Goal: Contribute content: Contribute content

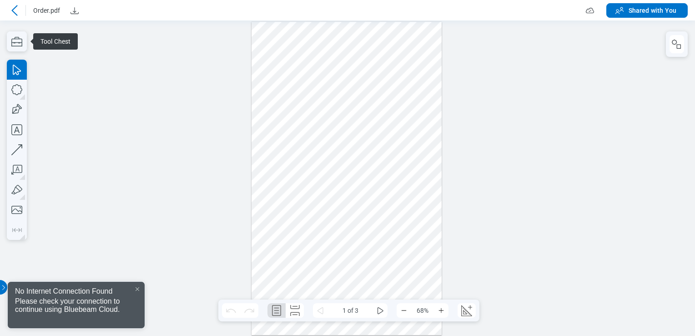
click at [22, 11] on div at bounding box center [16, 10] width 18 height 15
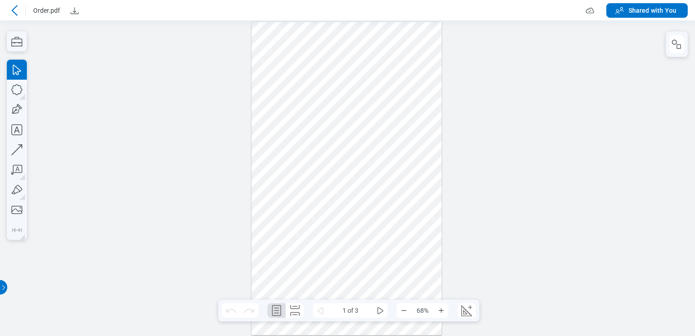
click at [13, 11] on icon at bounding box center [14, 10] width 6 height 10
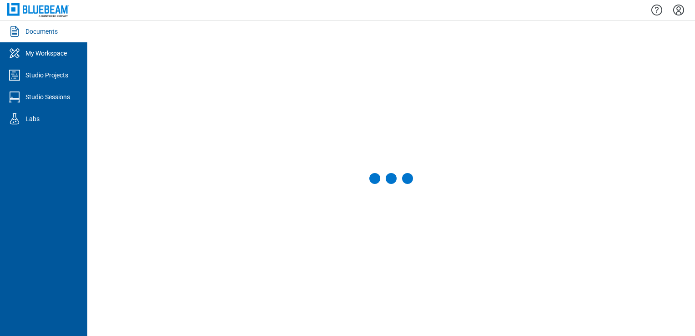
click at [23, 26] on div at bounding box center [16, 31] width 18 height 15
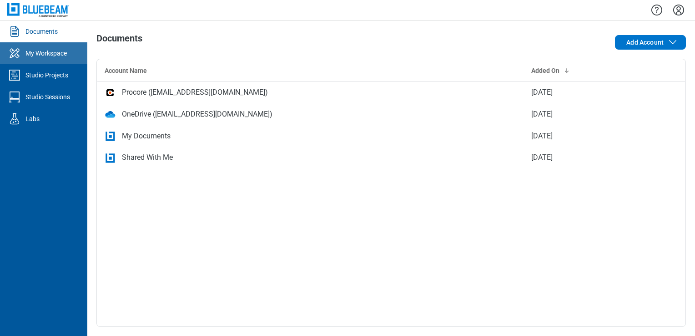
click at [68, 50] on link "My Workspace" at bounding box center [43, 53] width 87 height 22
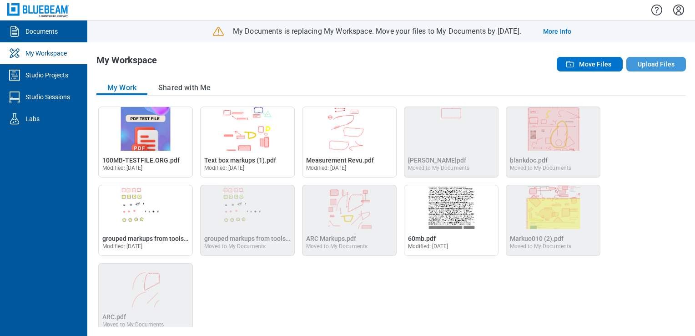
click at [302, 69] on button "Upload Files" at bounding box center [656, 64] width 60 height 15
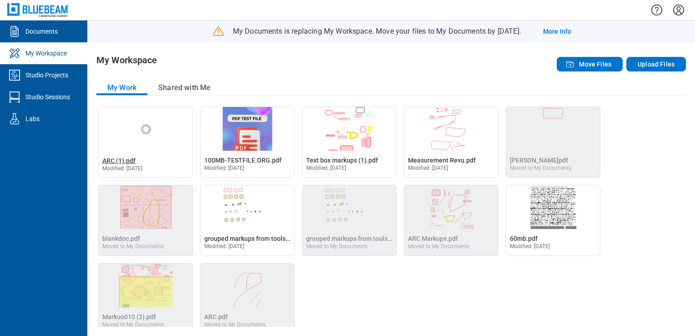
click at [132, 157] on span "ARC (1).pdf" at bounding box center [118, 160] width 33 height 7
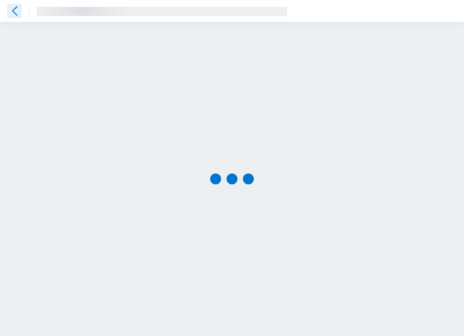
click at [11, 9] on icon at bounding box center [14, 11] width 15 height 15
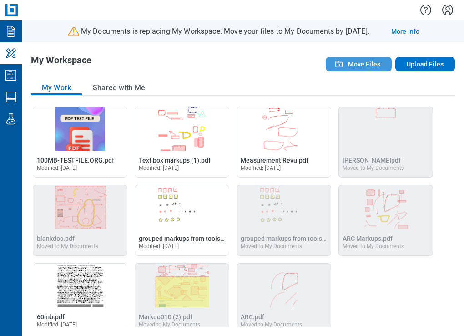
click at [302, 66] on button "Move Files" at bounding box center [359, 64] width 66 height 15
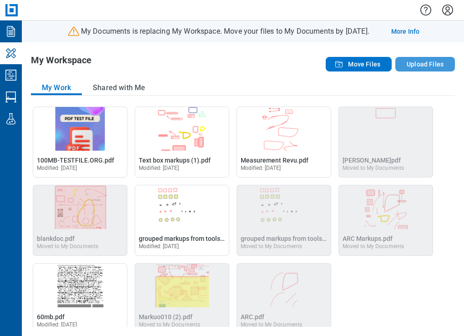
click at [302, 66] on button "Upload Files" at bounding box center [425, 64] width 60 height 15
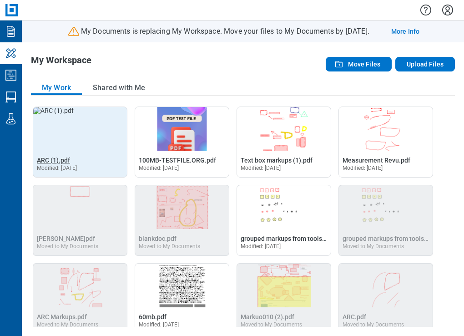
click at [57, 161] on span "ARC (1).pdf" at bounding box center [53, 159] width 33 height 7
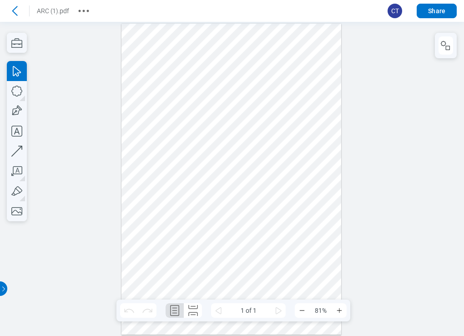
drag, startPoint x: 198, startPoint y: 50, endPoint x: 254, endPoint y: 126, distance: 94.7
click at [254, 126] on div at bounding box center [231, 179] width 220 height 311
click at [231, 88] on div at bounding box center [231, 179] width 220 height 311
click at [232, 89] on div at bounding box center [231, 179] width 220 height 311
drag, startPoint x: 292, startPoint y: 226, endPoint x: 237, endPoint y: 171, distance: 77.5
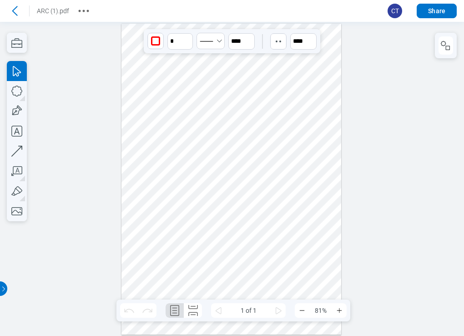
click at [237, 171] on div at bounding box center [231, 179] width 220 height 311
drag, startPoint x: 303, startPoint y: 223, endPoint x: 154, endPoint y: 75, distance: 209.7
click at [154, 75] on div at bounding box center [231, 179] width 220 height 311
click at [243, 75] on div at bounding box center [231, 179] width 220 height 311
drag, startPoint x: 240, startPoint y: 67, endPoint x: 262, endPoint y: 94, distance: 35.2
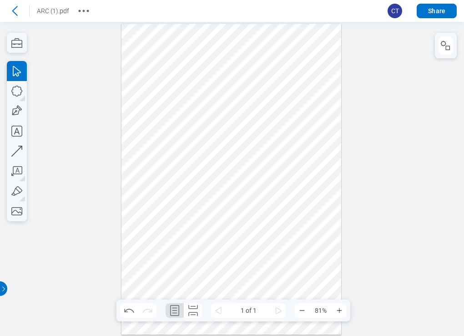
click at [262, 94] on div at bounding box center [231, 179] width 220 height 311
click at [20, 16] on icon at bounding box center [14, 11] width 15 height 15
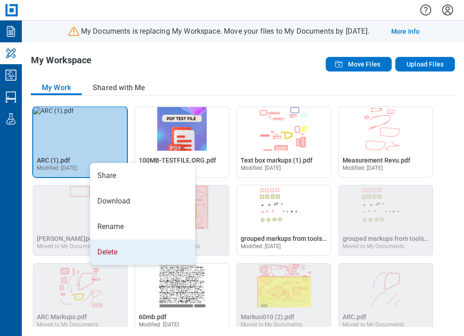
click at [116, 245] on li "Delete" at bounding box center [142, 251] width 105 height 25
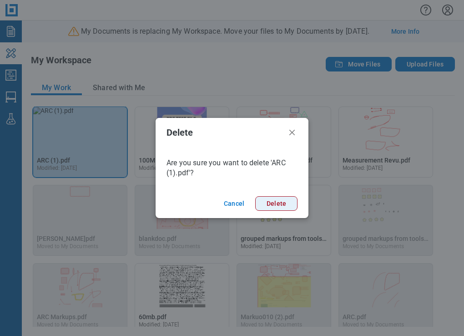
click at [275, 205] on button "Delete" at bounding box center [276, 203] width 42 height 15
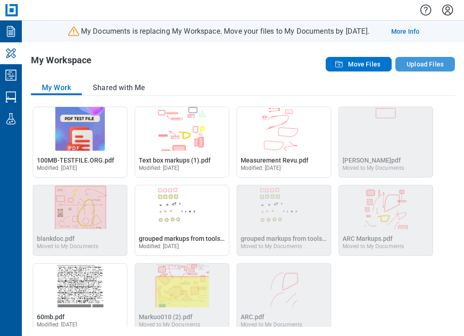
click at [302, 66] on button "Upload Files" at bounding box center [425, 64] width 60 height 15
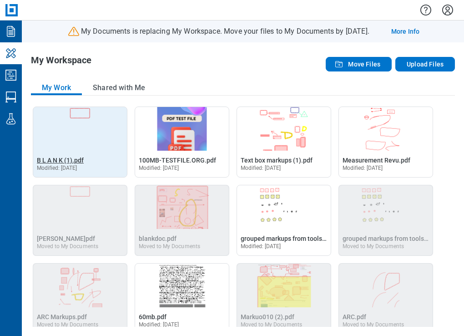
click at [63, 163] on span "B L A N K (1).pdf" at bounding box center [60, 159] width 47 height 7
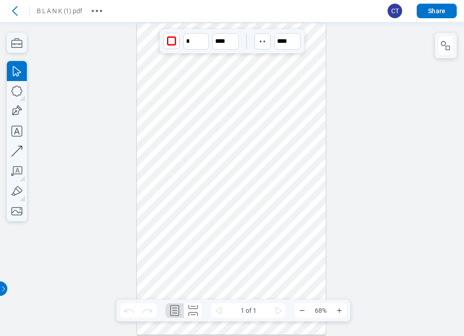
click at [229, 69] on div at bounding box center [231, 179] width 189 height 312
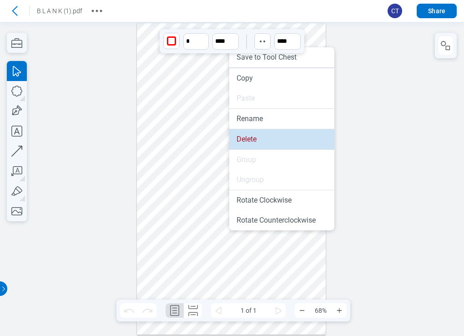
click at [252, 138] on li "Delete" at bounding box center [281, 139] width 105 height 20
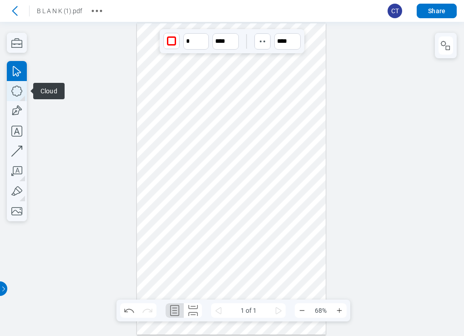
click at [14, 86] on icon "button" at bounding box center [16, 91] width 11 height 11
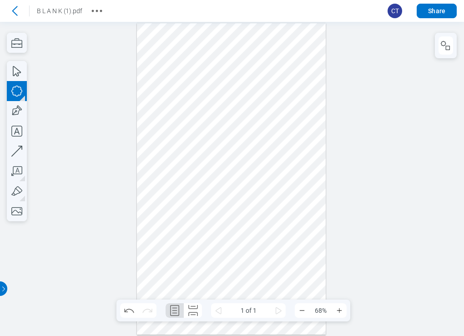
drag, startPoint x: 146, startPoint y: 71, endPoint x: 186, endPoint y: 106, distance: 52.5
click at [186, 106] on div at bounding box center [231, 179] width 189 height 312
drag, startPoint x: 181, startPoint y: 99, endPoint x: 183, endPoint y: 149, distance: 50.1
click at [183, 149] on div at bounding box center [231, 179] width 189 height 312
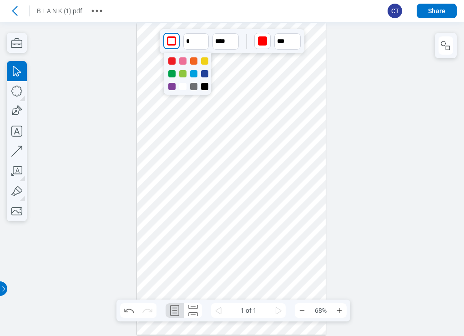
click at [171, 45] on div "button" at bounding box center [171, 40] width 9 height 9
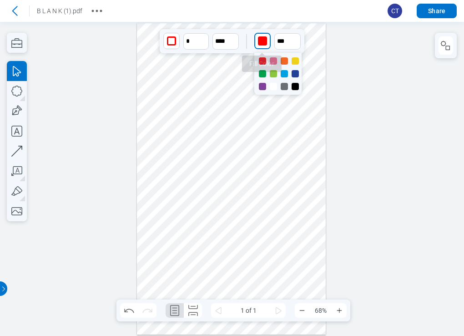
click at [262, 44] on div "button" at bounding box center [262, 40] width 9 height 9
click at [277, 74] on div at bounding box center [273, 73] width 7 height 7
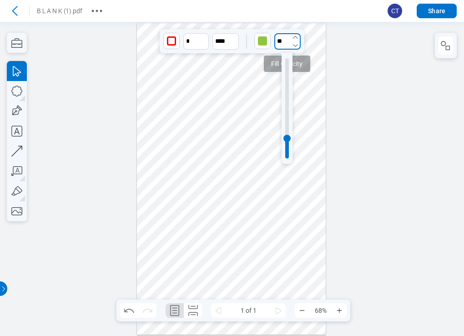
click at [277, 45] on input "**" at bounding box center [287, 41] width 26 height 16
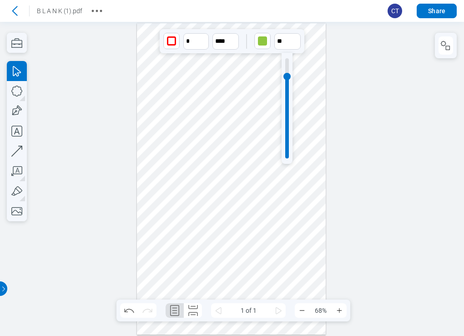
click at [287, 76] on div at bounding box center [287, 108] width 4 height 100
type input "***"
click at [15, 98] on icon "button" at bounding box center [17, 91] width 20 height 20
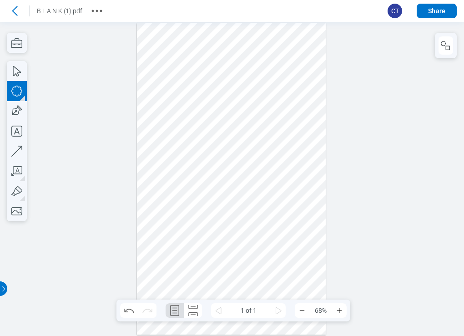
drag, startPoint x: 202, startPoint y: 167, endPoint x: 252, endPoint y: 208, distance: 65.4
click at [252, 208] on div at bounding box center [231, 179] width 189 height 312
type input "****"
type input "***"
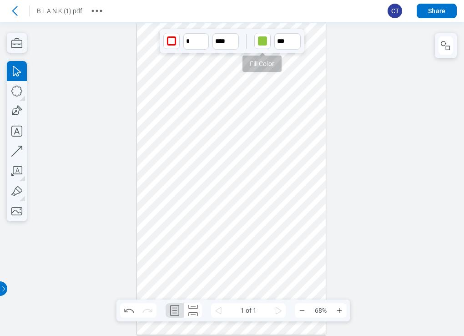
click at [259, 40] on div "button" at bounding box center [262, 40] width 9 height 9
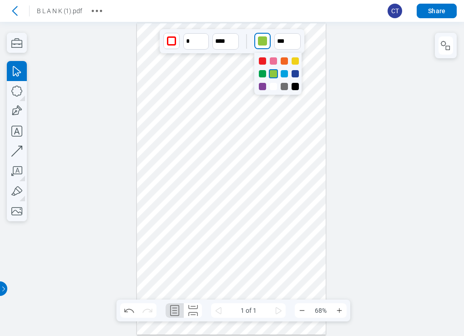
click at [263, 83] on div at bounding box center [262, 86] width 7 height 7
click at [271, 161] on div at bounding box center [231, 179] width 189 height 312
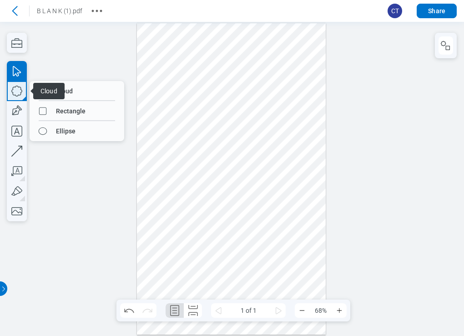
click at [15, 92] on icon "button" at bounding box center [17, 91] width 20 height 20
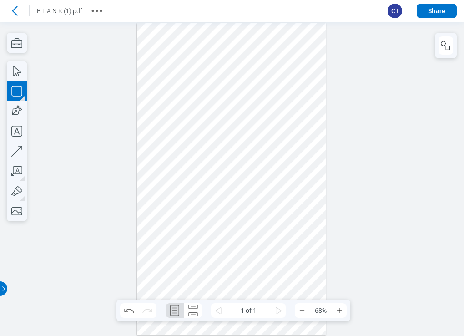
drag, startPoint x: 143, startPoint y: 50, endPoint x: 184, endPoint y: 81, distance: 51.0
click at [184, 81] on div at bounding box center [231, 179] width 189 height 312
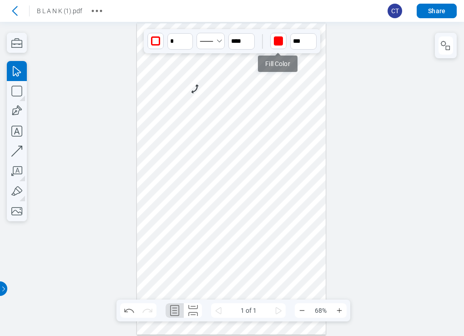
click at [280, 45] on div "button" at bounding box center [278, 40] width 9 height 9
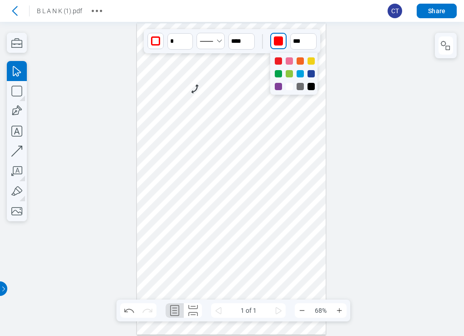
click at [302, 75] on div at bounding box center [300, 73] width 7 height 7
drag, startPoint x: 299, startPoint y: 40, endPoint x: 298, endPoint y: 46, distance: 6.8
click at [300, 40] on input "**" at bounding box center [303, 41] width 26 height 16
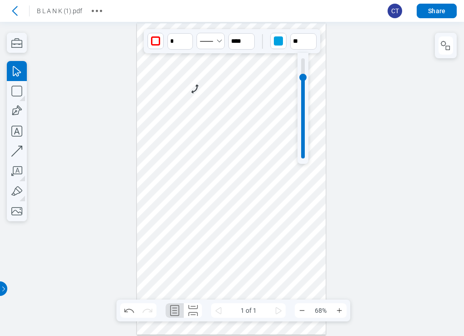
drag, startPoint x: 302, startPoint y: 77, endPoint x: 293, endPoint y: 57, distance: 22.0
click at [302, 77] on div at bounding box center [303, 108] width 4 height 100
type input "***"
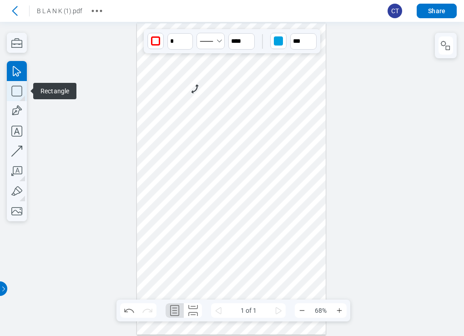
click at [21, 93] on icon "button" at bounding box center [17, 91] width 20 height 20
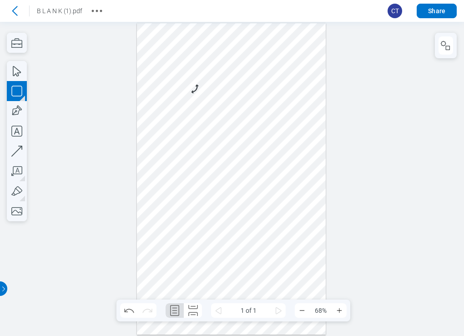
drag, startPoint x: 193, startPoint y: 85, endPoint x: 246, endPoint y: 121, distance: 63.5
click at [246, 121] on div at bounding box center [231, 179] width 189 height 312
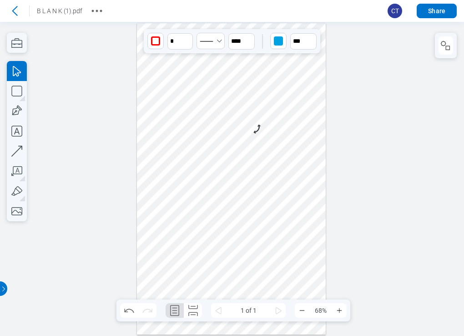
click at [278, 40] on div "button" at bounding box center [278, 40] width 9 height 9
click at [302, 88] on div at bounding box center [310, 86] width 7 height 7
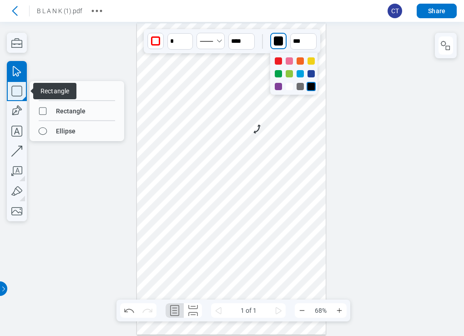
click at [22, 96] on icon "button" at bounding box center [17, 91] width 20 height 20
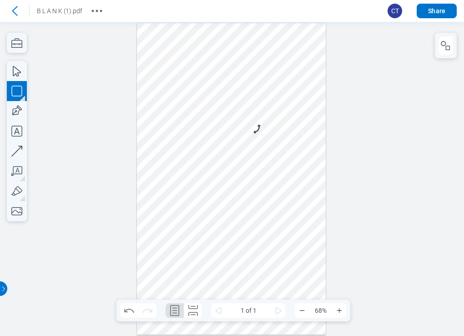
drag, startPoint x: 266, startPoint y: 122, endPoint x: 321, endPoint y: 161, distance: 67.5
click at [302, 161] on div at bounding box center [231, 179] width 189 height 312
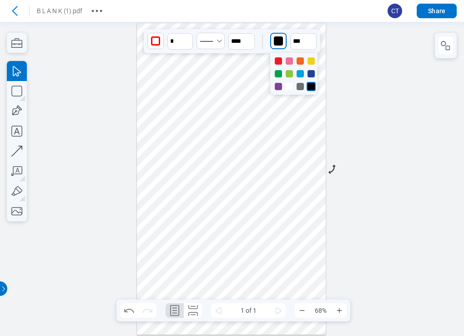
click at [280, 43] on div "button" at bounding box center [278, 40] width 9 height 9
click at [278, 71] on div at bounding box center [278, 73] width 7 height 7
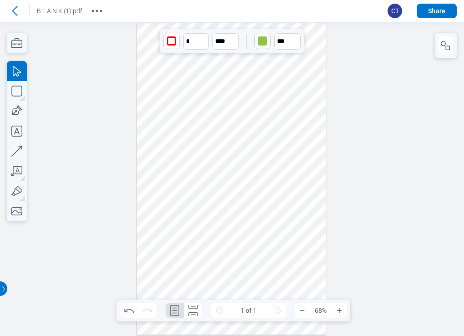
drag, startPoint x: 179, startPoint y: 155, endPoint x: 178, endPoint y: 165, distance: 10.5
click at [178, 165] on div at bounding box center [231, 179] width 189 height 312
click at [224, 191] on div at bounding box center [231, 179] width 189 height 312
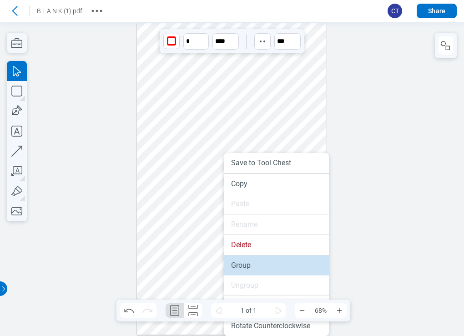
drag, startPoint x: 255, startPoint y: 262, endPoint x: 208, endPoint y: 173, distance: 100.3
click at [255, 262] on li "Group" at bounding box center [276, 265] width 105 height 20
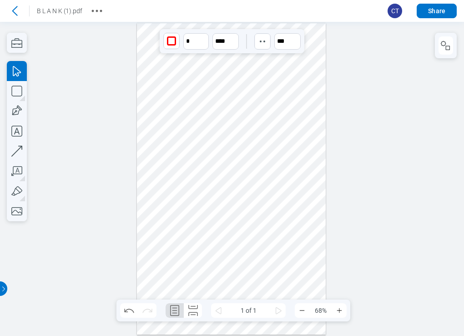
drag, startPoint x: 212, startPoint y: 192, endPoint x: 237, endPoint y: 226, distance: 42.3
click at [238, 226] on div at bounding box center [231, 179] width 189 height 312
drag, startPoint x: 292, startPoint y: 136, endPoint x: 284, endPoint y: 134, distance: 9.1
click at [284, 134] on div at bounding box center [231, 179] width 189 height 312
drag, startPoint x: 231, startPoint y: 100, endPoint x: 224, endPoint y: 106, distance: 9.7
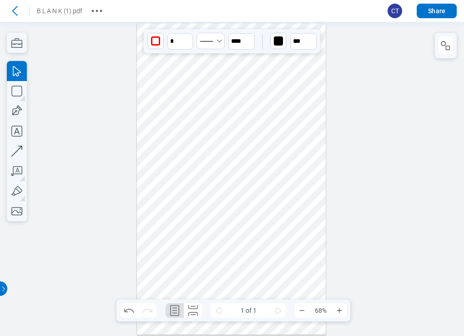
click at [224, 106] on div at bounding box center [231, 179] width 189 height 312
click at [278, 139] on div at bounding box center [231, 179] width 189 height 312
click at [169, 74] on div at bounding box center [231, 179] width 189 height 312
drag, startPoint x: 202, startPoint y: 104, endPoint x: 207, endPoint y: 106, distance: 6.3
click at [202, 105] on div at bounding box center [231, 179] width 189 height 312
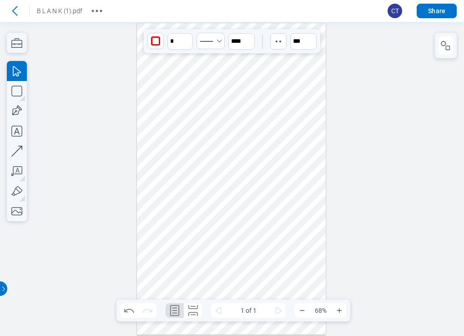
click at [269, 139] on div at bounding box center [231, 179] width 189 height 312
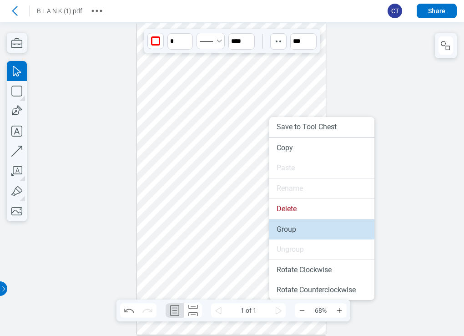
click at [291, 230] on li "Group" at bounding box center [321, 229] width 105 height 20
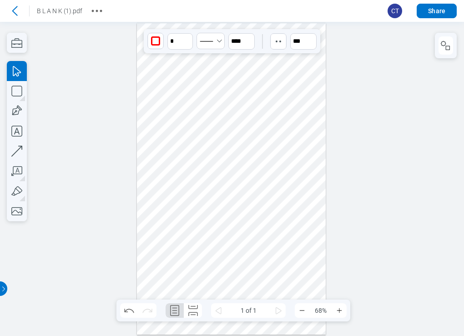
drag, startPoint x: 207, startPoint y: 112, endPoint x: 215, endPoint y: 277, distance: 165.3
click at [215, 277] on div at bounding box center [231, 179] width 189 height 312
drag, startPoint x: 195, startPoint y: 176, endPoint x: 169, endPoint y: 69, distance: 109.4
click at [169, 69] on div at bounding box center [231, 179] width 189 height 312
drag, startPoint x: 181, startPoint y: 248, endPoint x: 194, endPoint y: 181, distance: 68.5
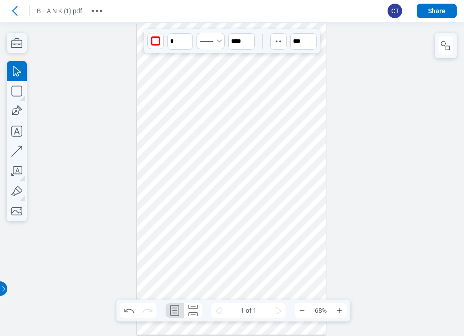
click at [194, 181] on div at bounding box center [231, 179] width 189 height 312
drag, startPoint x: 173, startPoint y: 78, endPoint x: 172, endPoint y: 72, distance: 6.0
click at [172, 72] on div at bounding box center [231, 179] width 189 height 312
drag, startPoint x: 196, startPoint y: 151, endPoint x: 181, endPoint y: 143, distance: 16.9
click at [181, 143] on div at bounding box center [231, 179] width 189 height 312
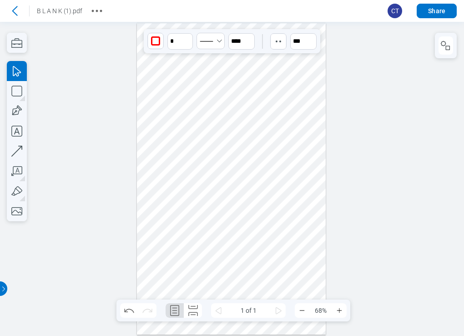
drag, startPoint x: 303, startPoint y: 220, endPoint x: 297, endPoint y: 221, distance: 6.5
click at [297, 221] on div at bounding box center [231, 179] width 189 height 312
click at [287, 105] on div at bounding box center [231, 179] width 189 height 312
click at [96, 13] on icon "More actions" at bounding box center [97, 11] width 15 height 15
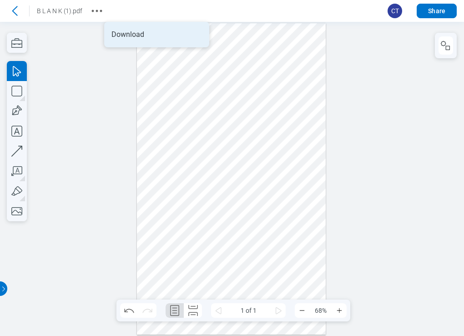
click at [125, 35] on li "Download" at bounding box center [156, 34] width 105 height 25
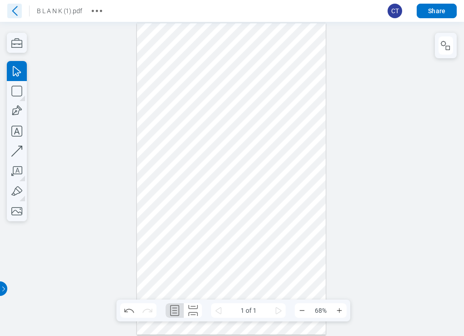
click at [14, 14] on icon at bounding box center [14, 11] width 15 height 15
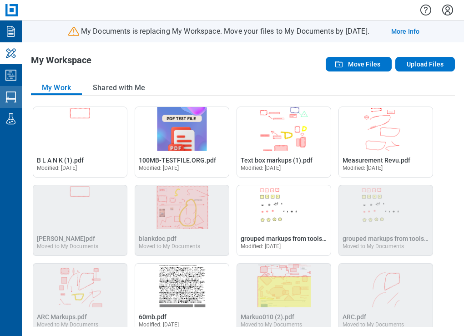
click at [6, 95] on icon "Studio Sessions" at bounding box center [10, 96] width 11 height 11
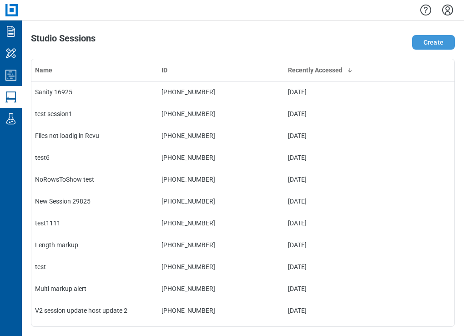
click at [302, 43] on button "Create" at bounding box center [433, 42] width 43 height 15
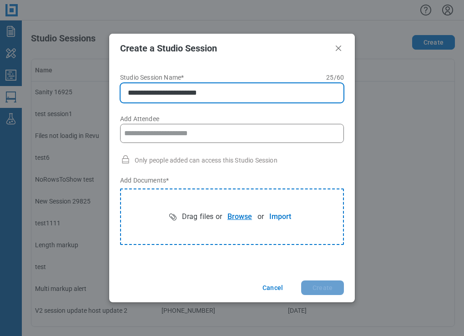
type input "**********"
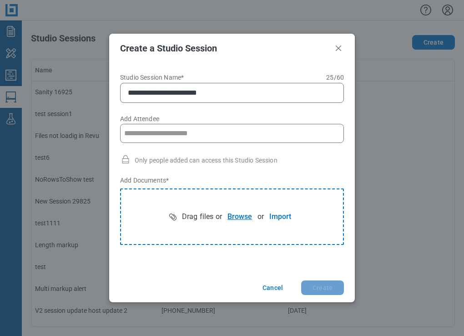
click at [246, 217] on button "Browse" at bounding box center [239, 216] width 35 height 18
click at [172, 132] on input "Add Attendee" at bounding box center [232, 133] width 223 height 18
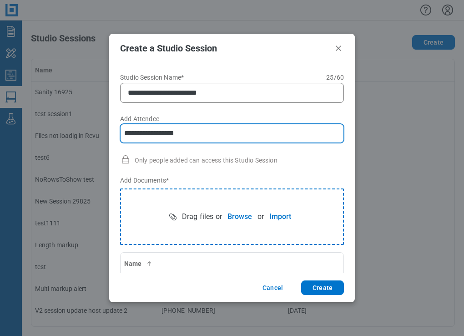
type input "**********"
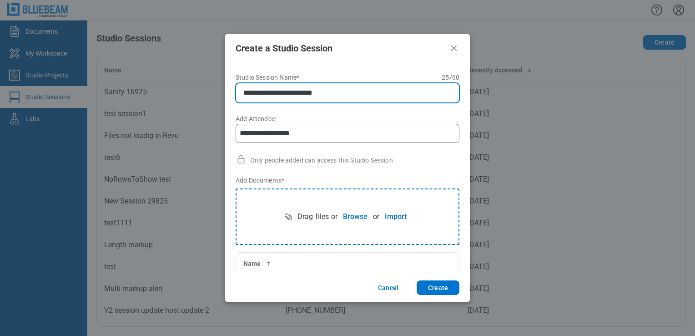
drag, startPoint x: 248, startPoint y: 96, endPoint x: 326, endPoint y: 97, distance: 77.3
click at [302, 96] on input "**********" at bounding box center [349, 92] width 212 height 11
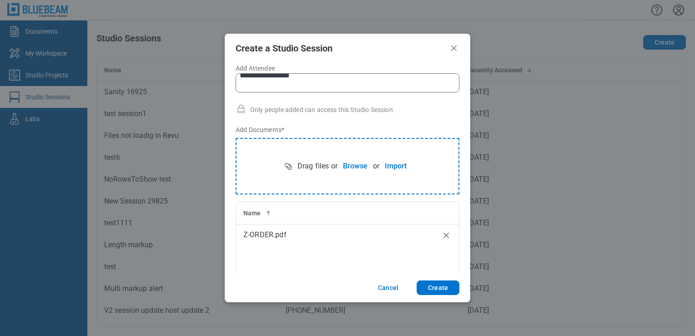
scroll to position [45, 0]
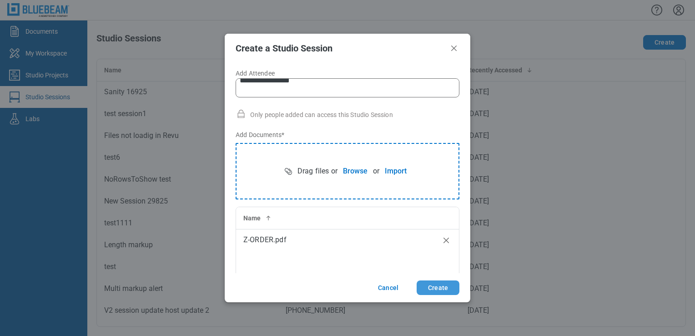
click at [302, 287] on button "Create" at bounding box center [438, 287] width 43 height 15
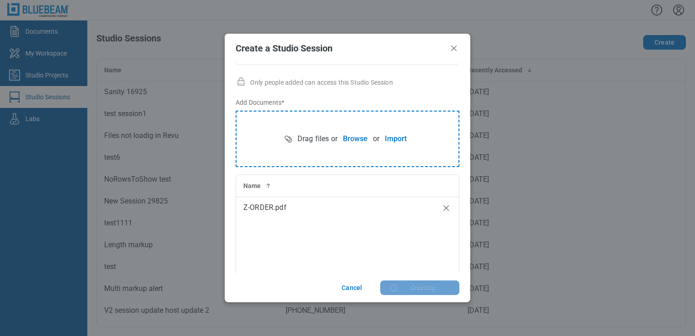
scroll to position [85, 0]
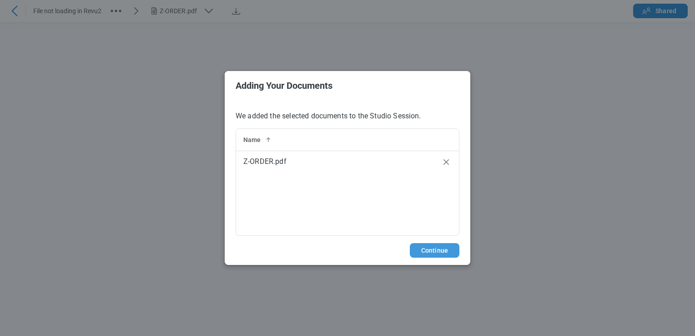
click at [302, 248] on button "Continue" at bounding box center [435, 250] width 50 height 15
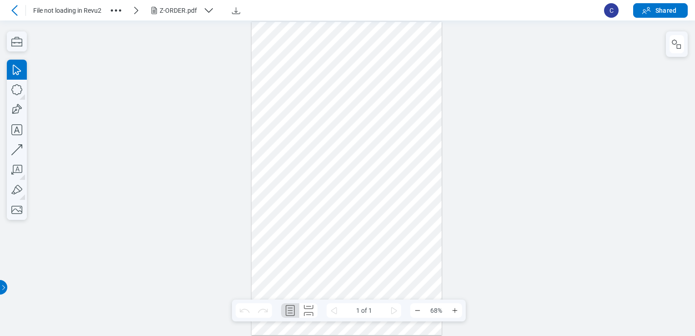
click at [117, 14] on icon "button" at bounding box center [116, 10] width 15 height 15
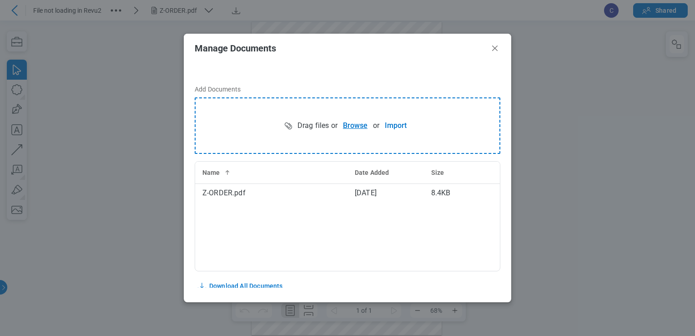
click at [302, 126] on button "Browse" at bounding box center [355, 125] width 35 height 18
click at [302, 50] on icon "Close" at bounding box center [494, 47] width 5 height 5
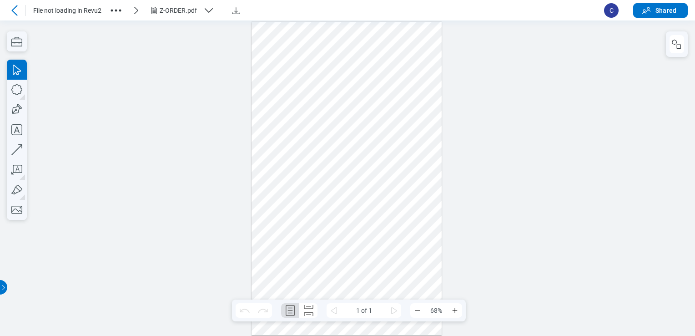
click at [207, 13] on icon "button" at bounding box center [208, 10] width 11 height 11
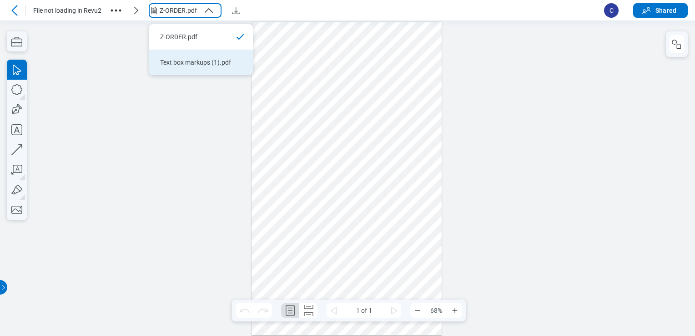
click at [199, 61] on div "Text box markups (1).pdf" at bounding box center [195, 62] width 71 height 9
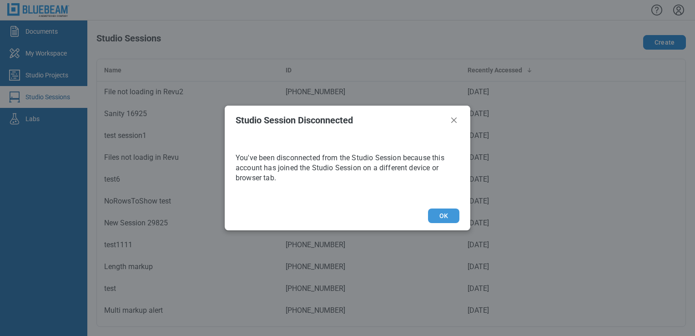
click at [302, 220] on button "OK" at bounding box center [443, 215] width 31 height 15
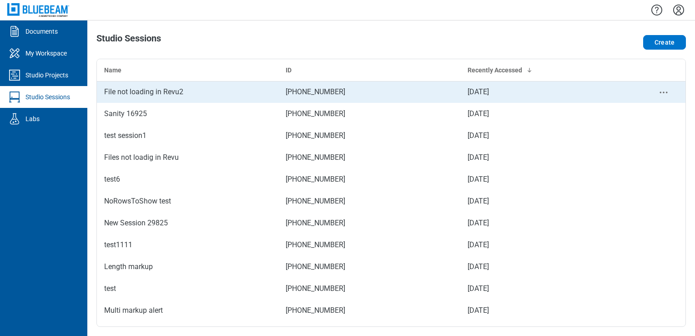
click at [173, 91] on div "File not loading in Revu2" at bounding box center [187, 91] width 167 height 11
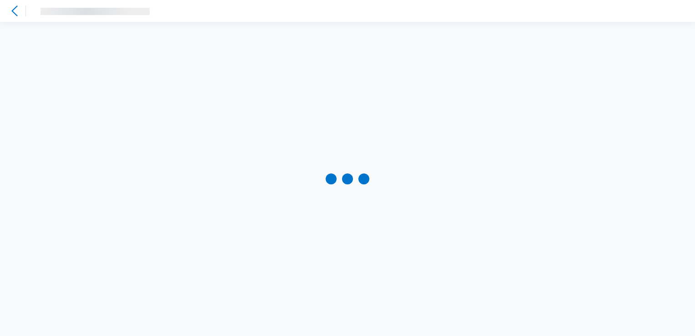
click at [173, 91] on div at bounding box center [347, 179] width 695 height 314
click at [13, 9] on icon at bounding box center [14, 10] width 11 height 11
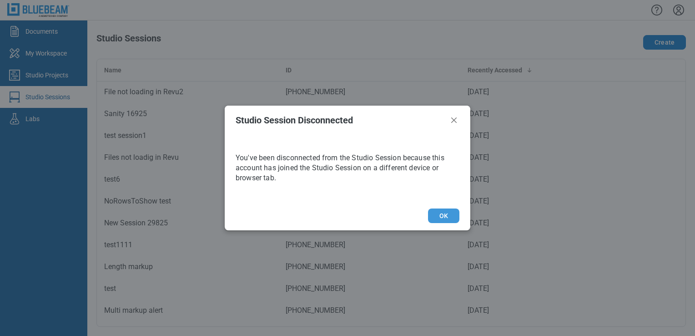
click at [302, 209] on button "OK" at bounding box center [443, 215] width 31 height 15
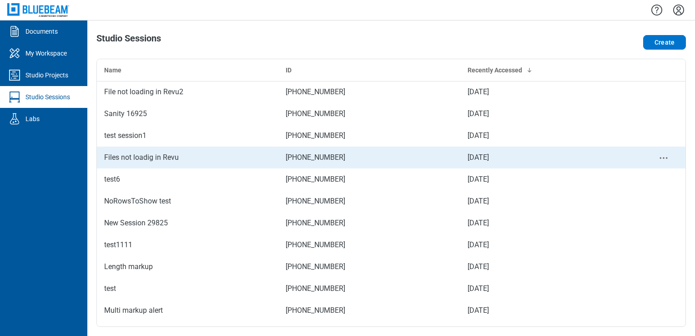
click at [302, 156] on div "bb-data-table" at bounding box center [663, 156] width 29 height 11
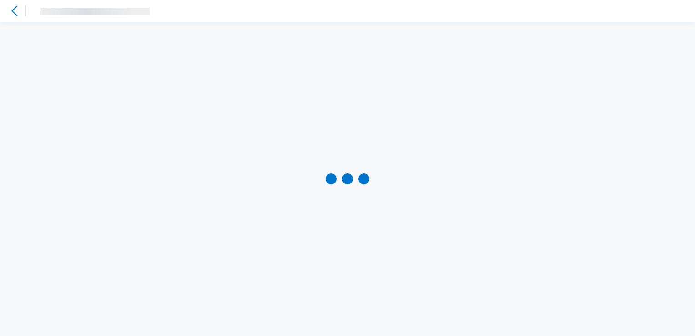
click at [14, 10] on icon at bounding box center [14, 10] width 11 height 11
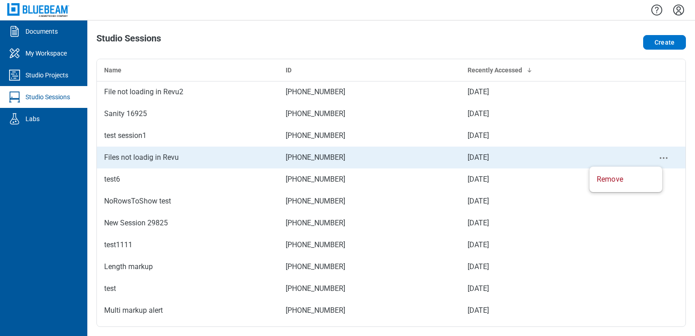
click at [302, 156] on icon "context-menu" at bounding box center [663, 157] width 11 height 11
click at [302, 159] on icon "context-menu" at bounding box center [663, 157] width 11 height 11
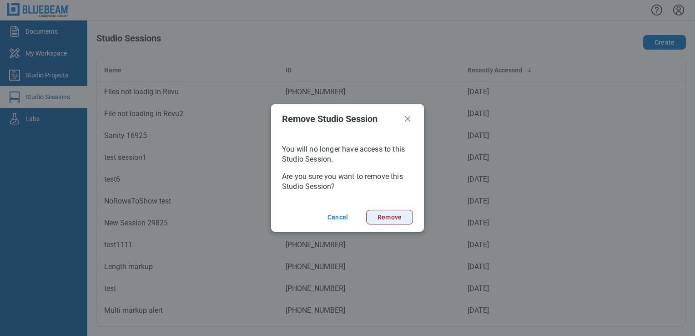
click at [302, 212] on button "Remove" at bounding box center [389, 217] width 47 height 15
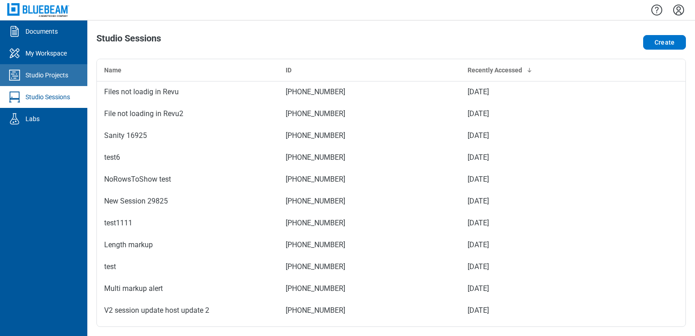
click at [72, 75] on link "Studio Projects" at bounding box center [43, 75] width 87 height 22
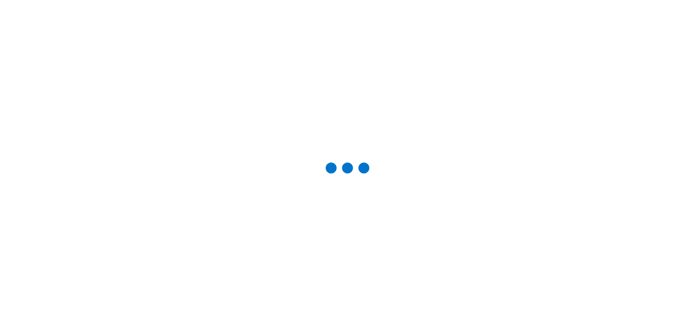
click at [66, 92] on div at bounding box center [348, 168] width 666 height 307
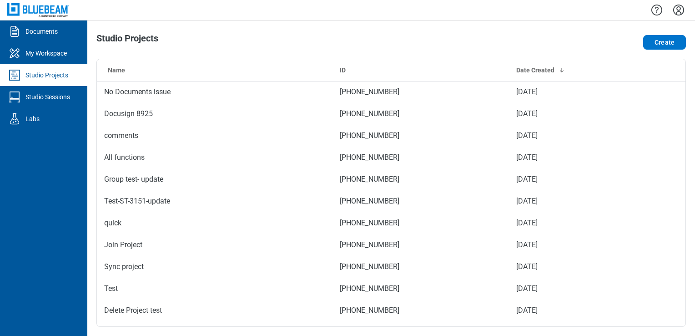
click at [66, 92] on div "Studio Sessions" at bounding box center [47, 96] width 45 height 9
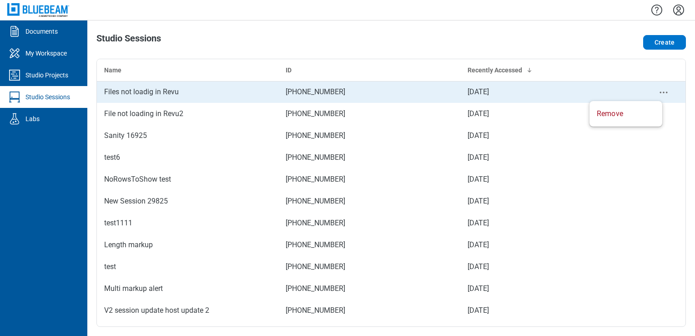
click at [302, 95] on icon "context-menu" at bounding box center [663, 92] width 11 height 11
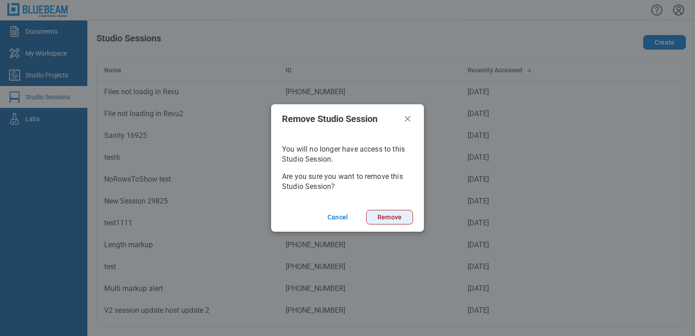
click at [302, 215] on button "Remove" at bounding box center [389, 217] width 47 height 15
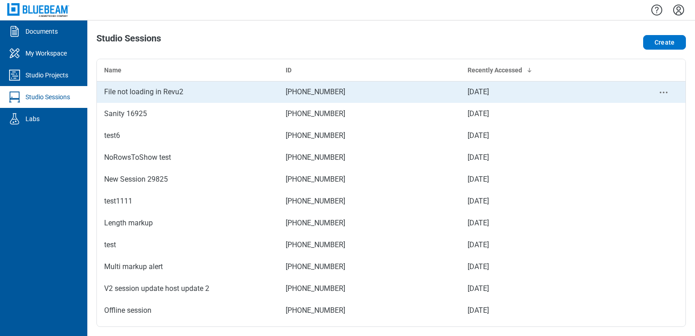
click at [141, 98] on td "File not loading in Revu2" at bounding box center [187, 92] width 181 height 22
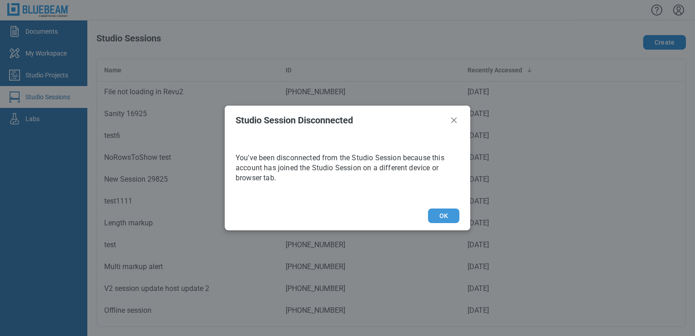
click at [302, 214] on button "OK" at bounding box center [443, 215] width 31 height 15
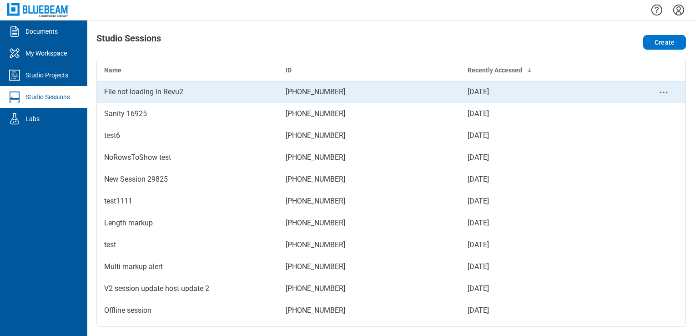
click at [155, 94] on div "File not loading in Revu2" at bounding box center [187, 91] width 167 height 11
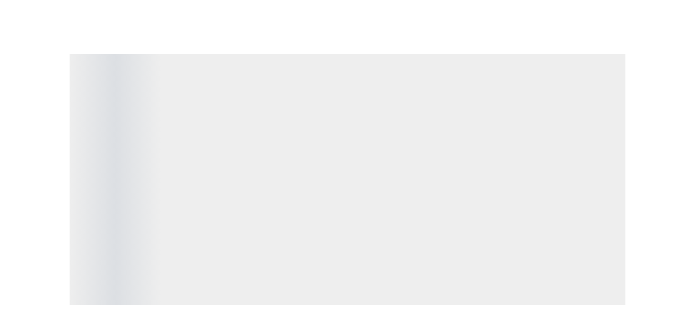
click at [18, 13] on div "File not loading in Revu2 Text box markups (1).pdf C Share ‌" at bounding box center [347, 168] width 695 height 336
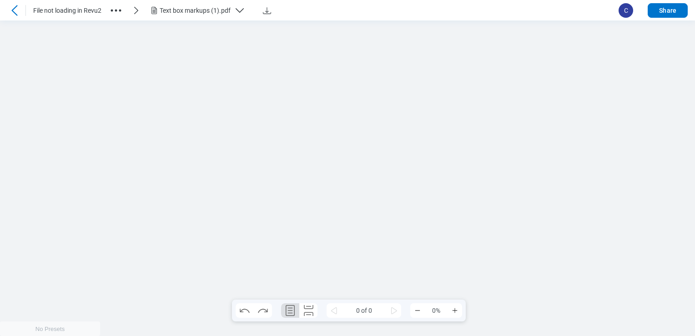
click at [17, 11] on div "File not loading in Revu2 Text box markups (1).pdf C Share 0 of 0 0%" at bounding box center [347, 168] width 695 height 336
click at [12, 14] on icon at bounding box center [14, 10] width 11 height 11
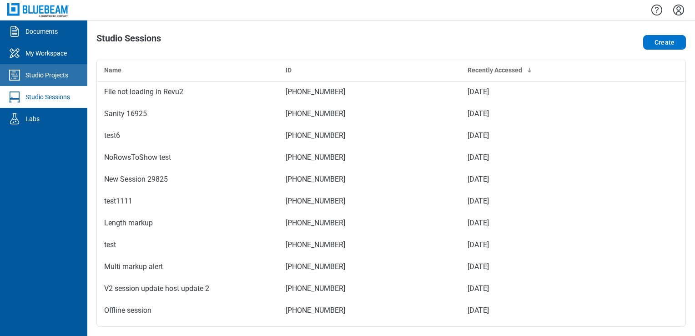
click at [45, 83] on link "Studio Projects" at bounding box center [43, 75] width 87 height 22
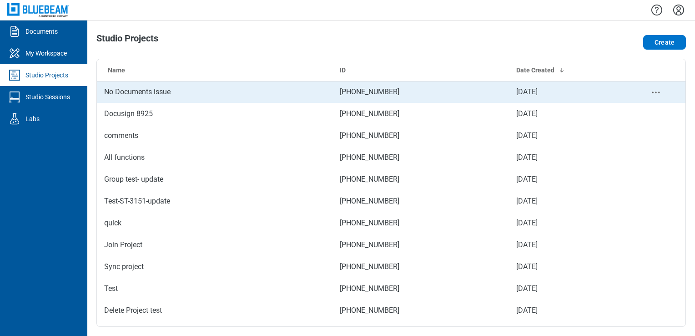
click at [138, 94] on td "No Documents issue" at bounding box center [215, 92] width 236 height 22
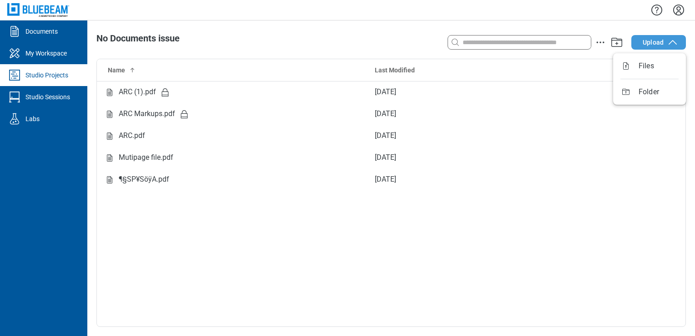
click at [648, 35] on button "Upload" at bounding box center [658, 42] width 55 height 15
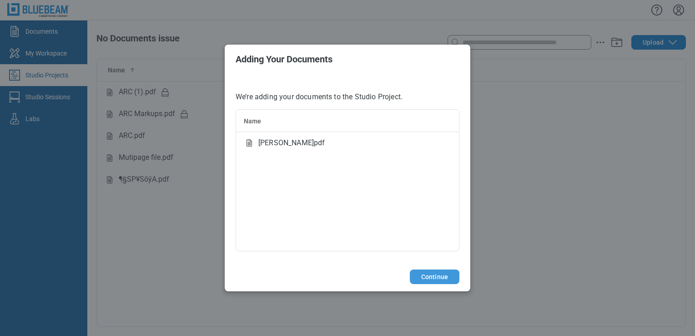
click at [433, 277] on button "Continue" at bounding box center [435, 276] width 50 height 15
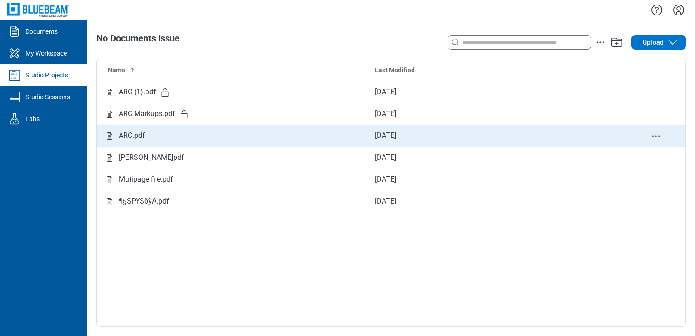
click at [175, 137] on div "ARC.pdf" at bounding box center [232, 135] width 256 height 11
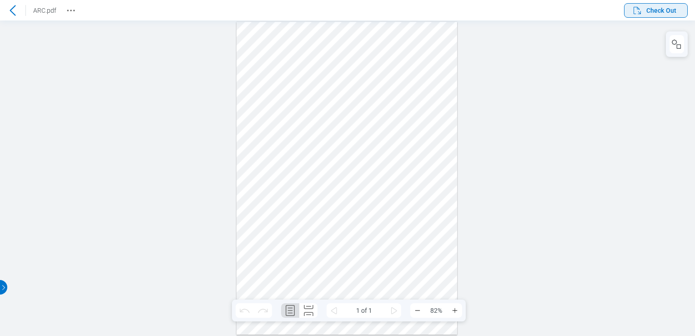
click at [642, 8] on icon "button" at bounding box center [637, 10] width 11 height 11
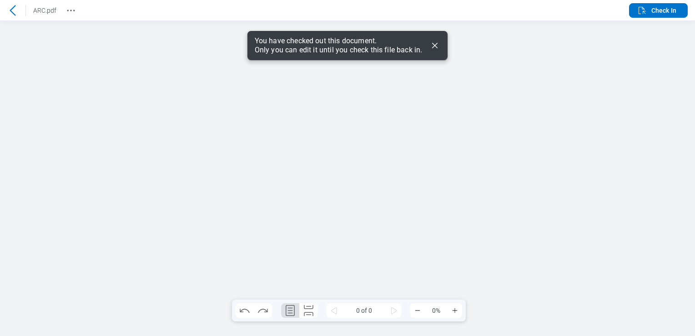
click at [437, 49] on icon "Dismiss" at bounding box center [434, 45] width 11 height 11
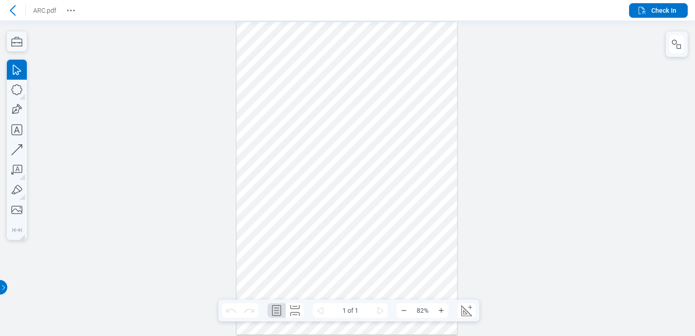
drag, startPoint x: 418, startPoint y: 186, endPoint x: 292, endPoint y: 46, distance: 188.1
click at [292, 46] on div at bounding box center [347, 178] width 221 height 312
click at [311, 104] on div at bounding box center [347, 178] width 221 height 312
click at [270, 93] on div at bounding box center [347, 178] width 221 height 312
drag, startPoint x: 270, startPoint y: 93, endPoint x: 369, endPoint y: 219, distance: 160.0
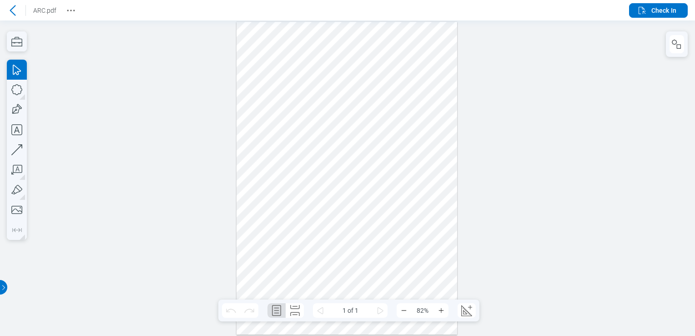
click at [372, 220] on div at bounding box center [347, 178] width 221 height 312
drag, startPoint x: 407, startPoint y: 217, endPoint x: 342, endPoint y: 186, distance: 72.4
click at [342, 186] on div at bounding box center [347, 178] width 221 height 312
drag, startPoint x: 393, startPoint y: 212, endPoint x: 438, endPoint y: 277, distance: 79.4
click at [447, 289] on div at bounding box center [347, 178] width 221 height 312
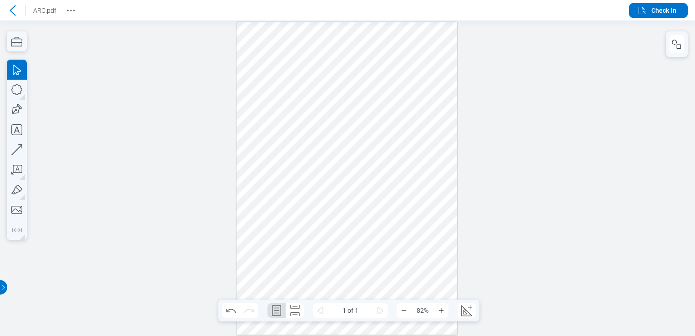
click at [440, 186] on div at bounding box center [347, 178] width 221 height 312
drag, startPoint x: 409, startPoint y: 245, endPoint x: 344, endPoint y: 204, distance: 76.9
click at [344, 204] on div at bounding box center [347, 178] width 221 height 312
click at [354, 199] on div at bounding box center [347, 178] width 221 height 312
click at [408, 197] on div at bounding box center [347, 178] width 221 height 312
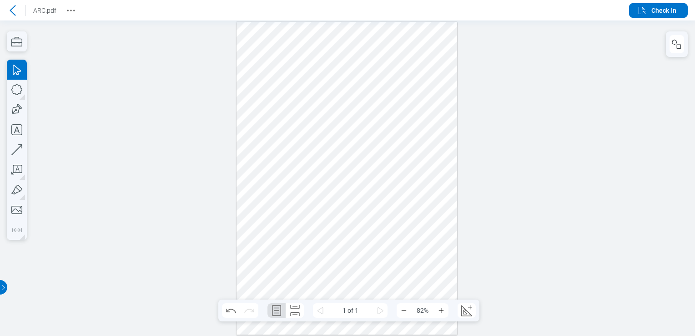
drag, startPoint x: 414, startPoint y: 196, endPoint x: 273, endPoint y: 165, distance: 144.8
click at [273, 165] on div at bounding box center [347, 178] width 221 height 312
click at [27, 101] on div "Vector Pen Text" at bounding box center [17, 150] width 20 height 180
click at [15, 86] on icon "button" at bounding box center [16, 89] width 11 height 11
drag, startPoint x: 271, startPoint y: 133, endPoint x: 300, endPoint y: 176, distance: 52.1
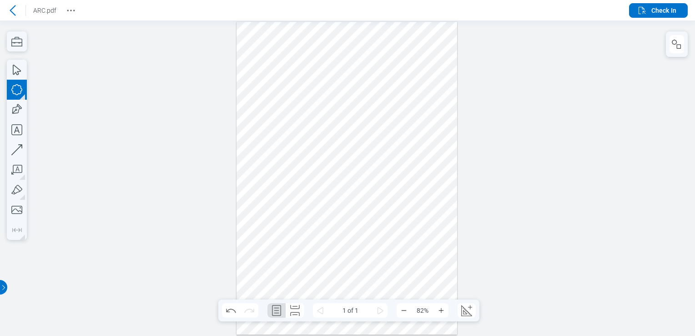
click at [300, 176] on div at bounding box center [347, 178] width 221 height 312
click at [7, 98] on icon "button" at bounding box center [17, 90] width 20 height 20
click at [12, 114] on icon "button" at bounding box center [17, 110] width 20 height 20
drag, startPoint x: 282, startPoint y: 111, endPoint x: 307, endPoint y: 118, distance: 26.8
click at [307, 118] on div at bounding box center [347, 178] width 221 height 312
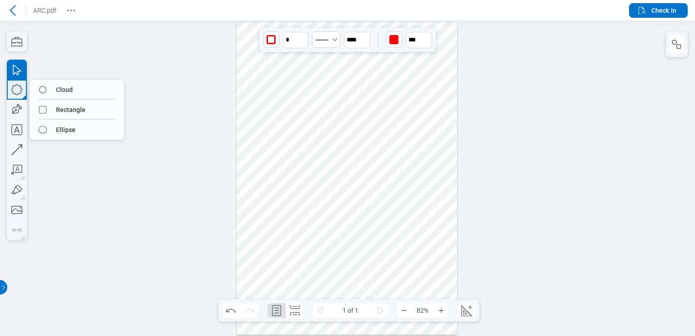
click at [19, 96] on icon "button" at bounding box center [17, 90] width 20 height 20
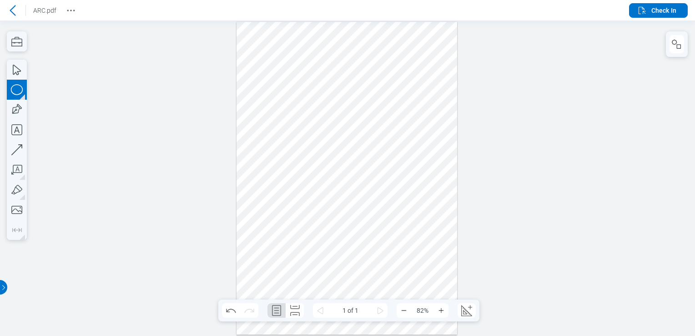
drag, startPoint x: 240, startPoint y: 138, endPoint x: 261, endPoint y: 181, distance: 47.4
click at [261, 181] on div at bounding box center [347, 178] width 221 height 312
click at [327, 199] on div at bounding box center [347, 178] width 221 height 312
drag, startPoint x: 327, startPoint y: 199, endPoint x: 248, endPoint y: 120, distance: 111.3
click at [248, 120] on div at bounding box center [347, 178] width 221 height 312
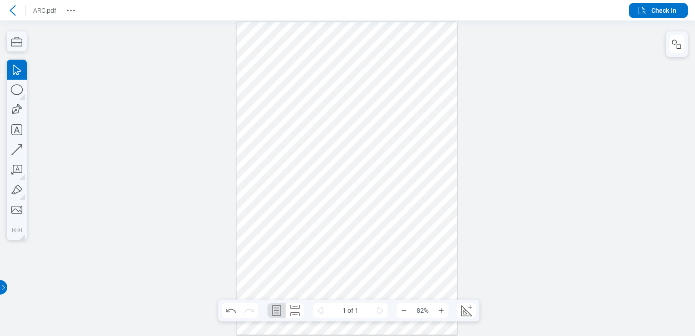
drag, startPoint x: 319, startPoint y: 190, endPoint x: 241, endPoint y: 95, distance: 123.1
click at [241, 95] on div at bounding box center [347, 178] width 221 height 312
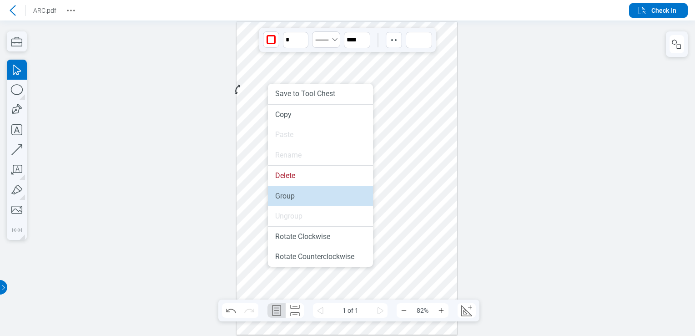
click at [299, 196] on li "Group" at bounding box center [320, 196] width 105 height 20
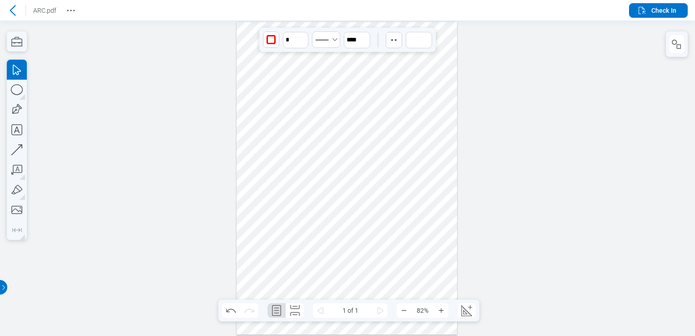
drag, startPoint x: 283, startPoint y: 104, endPoint x: 287, endPoint y: 160, distance: 56.6
click at [287, 160] on div at bounding box center [347, 178] width 221 height 312
click at [224, 311] on icon "Undo" at bounding box center [231, 310] width 15 height 15
click at [248, 311] on icon "Redo" at bounding box center [249, 310] width 15 height 15
click at [13, 106] on icon "button" at bounding box center [17, 110] width 20 height 20
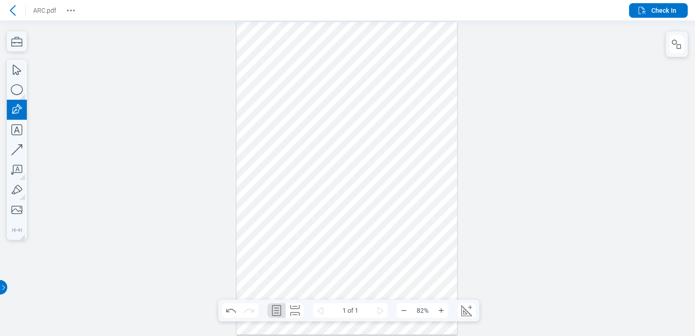
drag, startPoint x: 338, startPoint y: 183, endPoint x: 367, endPoint y: 215, distance: 42.9
click at [367, 215] on div at bounding box center [347, 178] width 221 height 312
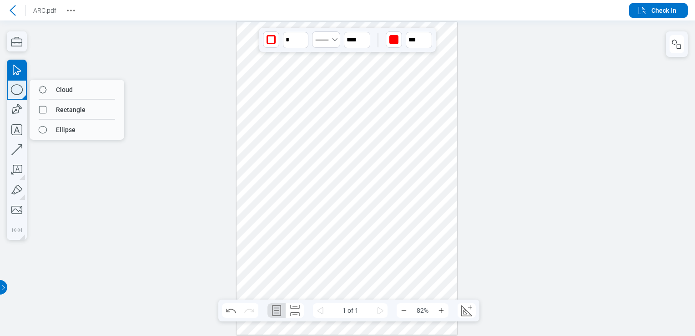
click at [14, 90] on icon "button" at bounding box center [17, 90] width 20 height 20
drag, startPoint x: 62, startPoint y: 107, endPoint x: 215, endPoint y: 116, distance: 153.1
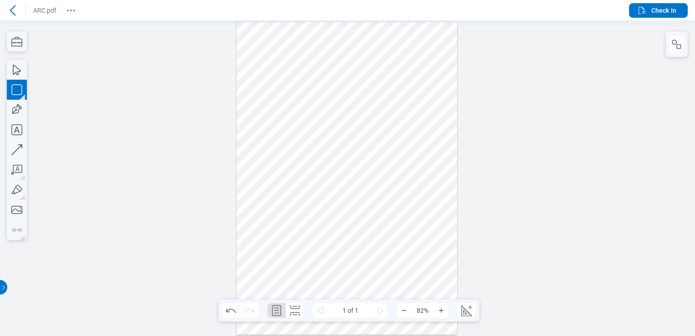
drag, startPoint x: 389, startPoint y: 179, endPoint x: 424, endPoint y: 213, distance: 49.5
click at [424, 213] on div at bounding box center [347, 178] width 221 height 312
click at [13, 85] on icon "button" at bounding box center [16, 89] width 10 height 10
drag, startPoint x: 351, startPoint y: 221, endPoint x: 385, endPoint y: 248, distance: 43.7
click at [405, 255] on div at bounding box center [347, 178] width 221 height 312
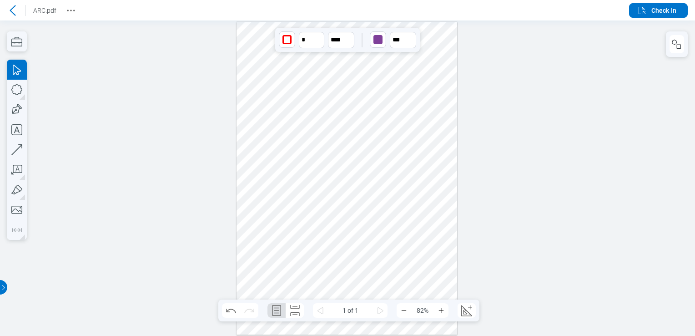
drag, startPoint x: 373, startPoint y: 251, endPoint x: 358, endPoint y: 235, distance: 21.9
click at [365, 243] on div at bounding box center [347, 178] width 221 height 312
click at [355, 201] on div at bounding box center [347, 178] width 221 height 312
click at [369, 246] on div at bounding box center [347, 178] width 221 height 312
click at [404, 203] on div at bounding box center [347, 178] width 221 height 312
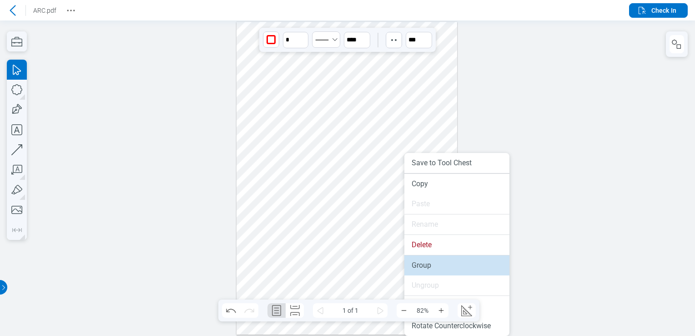
click at [420, 263] on li "Group" at bounding box center [456, 265] width 105 height 20
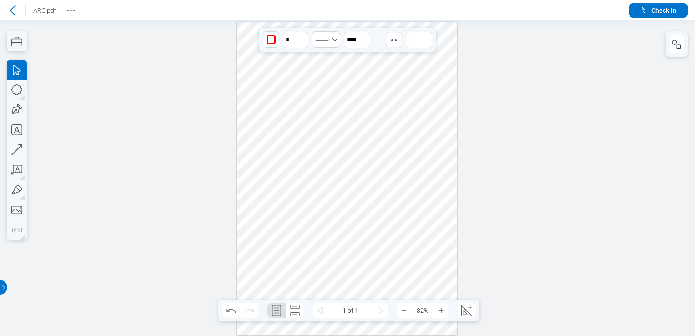
click at [251, 217] on div at bounding box center [347, 178] width 221 height 312
drag, startPoint x: 392, startPoint y: 259, endPoint x: 331, endPoint y: 259, distance: 61.0
click at [392, 259] on div at bounding box center [347, 178] width 221 height 312
click at [237, 307] on icon "Undo" at bounding box center [231, 310] width 15 height 15
drag, startPoint x: 369, startPoint y: 245, endPoint x: 373, endPoint y: 235, distance: 10.6
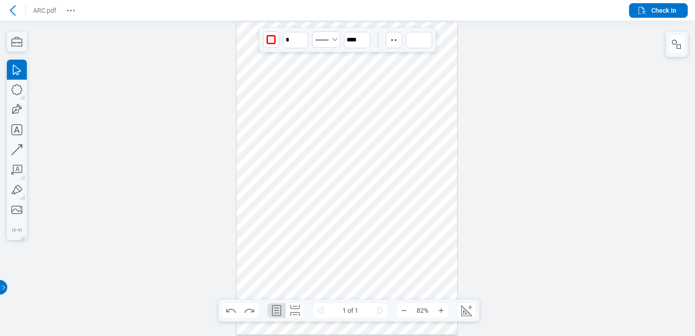
click at [373, 235] on div at bounding box center [347, 178] width 221 height 312
click at [233, 310] on icon "Undo" at bounding box center [231, 310] width 15 height 15
click at [387, 249] on div at bounding box center [347, 178] width 221 height 312
click at [229, 310] on icon "Undo" at bounding box center [231, 310] width 10 height 4
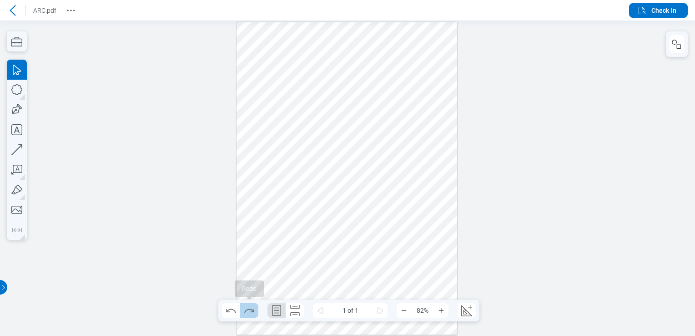
click at [245, 307] on icon "Redo" at bounding box center [249, 310] width 15 height 15
click at [224, 312] on icon "Undo" at bounding box center [231, 310] width 15 height 15
click at [227, 312] on icon "Undo" at bounding box center [231, 310] width 10 height 4
click at [252, 308] on icon "Redo" at bounding box center [249, 310] width 15 height 15
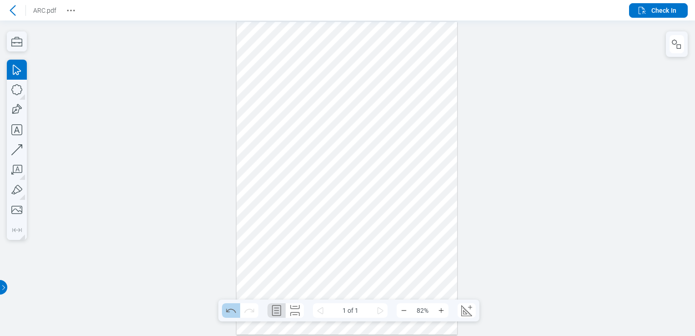
click at [231, 313] on icon "Undo" at bounding box center [231, 310] width 15 height 15
drag, startPoint x: 338, startPoint y: 228, endPoint x: 252, endPoint y: 81, distance: 169.8
click at [252, 81] on div at bounding box center [347, 178] width 221 height 312
click at [20, 13] on div at bounding box center [12, 10] width 15 height 15
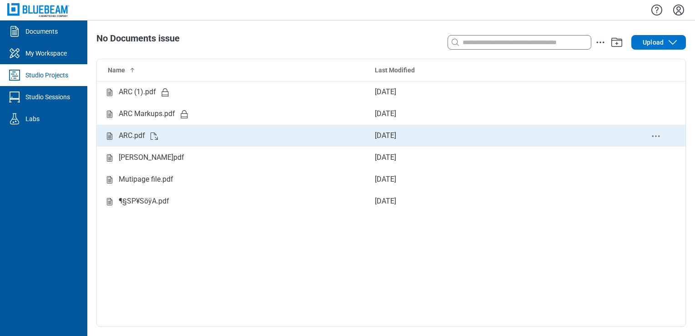
click at [192, 141] on div "ARC.pdf" at bounding box center [232, 135] width 256 height 11
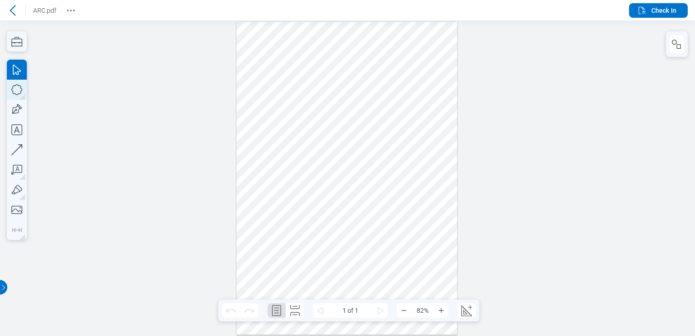
click at [15, 94] on icon "button" at bounding box center [17, 90] width 20 height 20
drag, startPoint x: 247, startPoint y: 156, endPoint x: 282, endPoint y: 177, distance: 40.3
click at [282, 177] on div at bounding box center [347, 178] width 221 height 312
click at [23, 89] on icon "button" at bounding box center [17, 90] width 20 height 20
drag, startPoint x: 295, startPoint y: 155, endPoint x: 327, endPoint y: 171, distance: 35.6
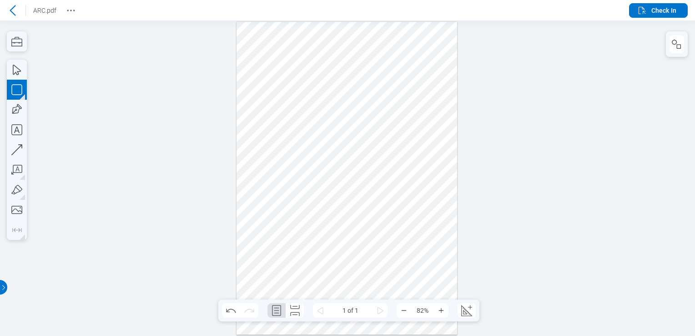
click at [335, 178] on div at bounding box center [347, 178] width 221 height 312
click at [19, 109] on icon "button" at bounding box center [17, 110] width 20 height 20
drag, startPoint x: 275, startPoint y: 184, endPoint x: 309, endPoint y: 203, distance: 39.5
click at [309, 203] on div at bounding box center [347, 178] width 221 height 312
drag, startPoint x: 335, startPoint y: 209, endPoint x: 257, endPoint y: 164, distance: 89.9
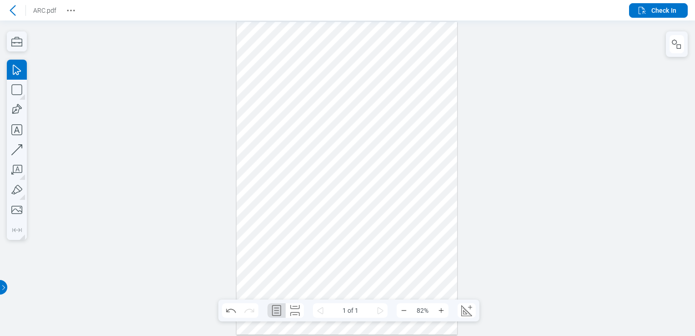
click at [257, 164] on div at bounding box center [347, 178] width 221 height 312
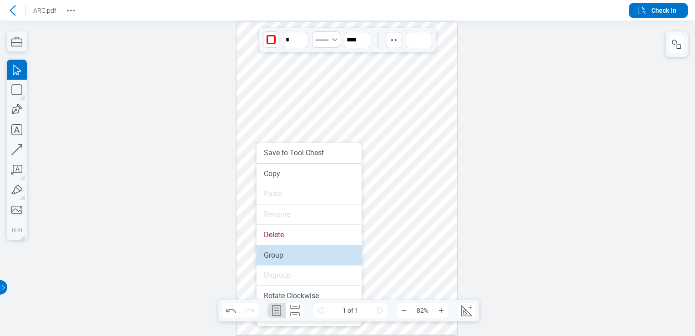
drag, startPoint x: 287, startPoint y: 247, endPoint x: 262, endPoint y: 167, distance: 83.9
click at [287, 247] on li "Group" at bounding box center [309, 255] width 105 height 20
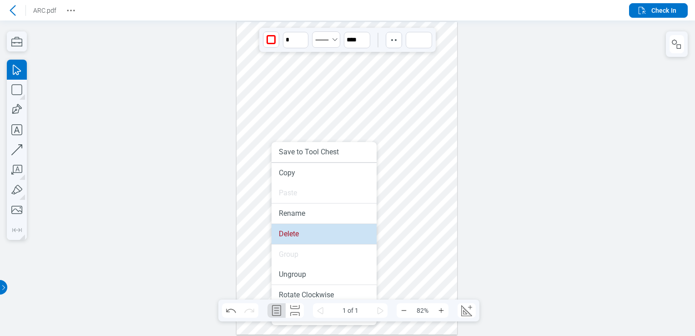
drag, startPoint x: 307, startPoint y: 239, endPoint x: 308, endPoint y: 218, distance: 20.9
click at [307, 239] on li "Delete" at bounding box center [324, 234] width 105 height 20
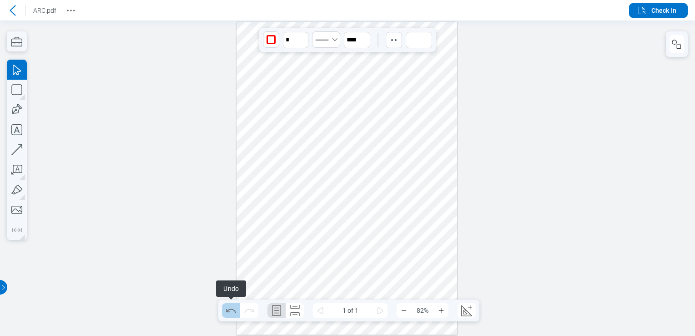
click at [235, 312] on icon "Undo" at bounding box center [231, 310] width 15 height 15
click at [248, 312] on icon "Redo" at bounding box center [249, 310] width 15 height 15
click at [228, 314] on icon "Undo" at bounding box center [231, 310] width 15 height 15
click at [309, 255] on div at bounding box center [347, 178] width 221 height 312
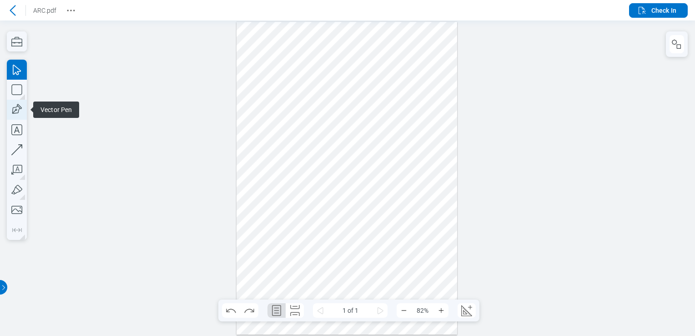
click at [12, 111] on icon "button" at bounding box center [17, 110] width 20 height 20
drag, startPoint x: 357, startPoint y: 184, endPoint x: 313, endPoint y: 192, distance: 44.4
click at [392, 206] on div at bounding box center [347, 178] width 221 height 312
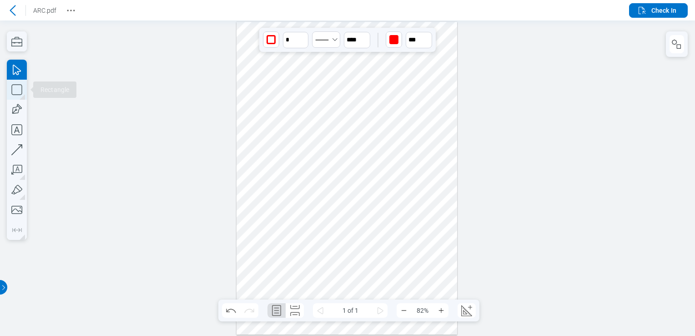
click at [10, 88] on icon "button" at bounding box center [17, 90] width 20 height 20
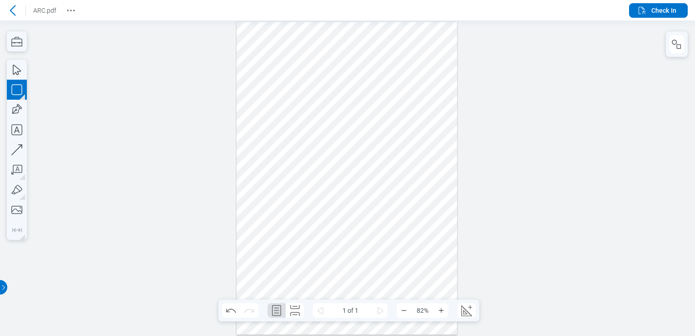
drag, startPoint x: 409, startPoint y: 190, endPoint x: 425, endPoint y: 216, distance: 29.8
click at [425, 216] on div at bounding box center [347, 178] width 221 height 312
drag, startPoint x: 441, startPoint y: 255, endPoint x: 434, endPoint y: 248, distance: 10.0
click at [440, 257] on div at bounding box center [347, 178] width 221 height 312
drag, startPoint x: 430, startPoint y: 237, endPoint x: 361, endPoint y: 187, distance: 85.3
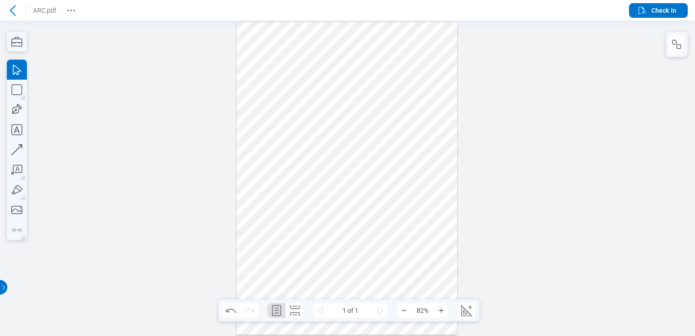
click at [361, 187] on div at bounding box center [347, 178] width 221 height 312
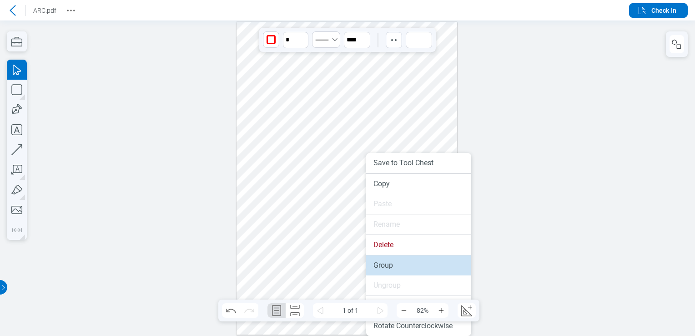
click at [391, 259] on li "Group" at bounding box center [418, 265] width 105 height 20
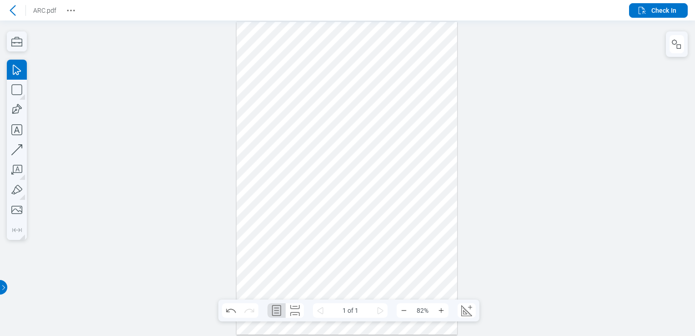
click at [391, 260] on div at bounding box center [347, 178] width 221 height 312
click at [227, 314] on icon "Undo" at bounding box center [231, 310] width 15 height 15
click at [237, 308] on icon "Undo" at bounding box center [231, 310] width 15 height 15
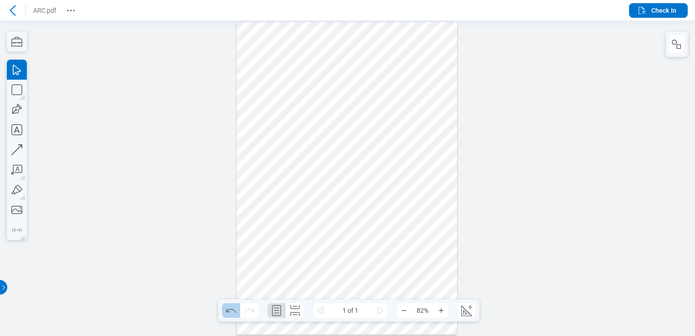
click at [236, 312] on icon "Undo" at bounding box center [231, 310] width 15 height 15
click at [7, 11] on div at bounding box center [12, 10] width 15 height 15
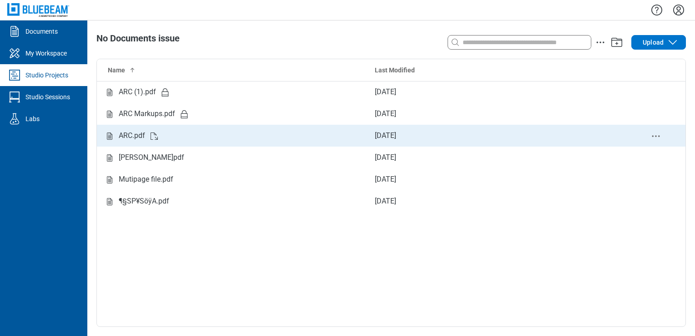
click at [156, 138] on icon "Studio items table" at bounding box center [154, 136] width 11 height 11
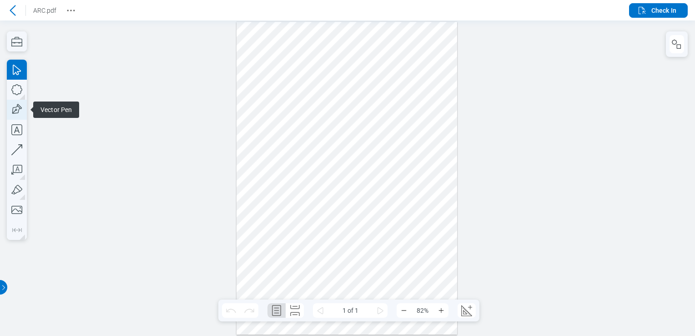
click at [24, 108] on icon "button" at bounding box center [17, 110] width 20 height 20
drag, startPoint x: 247, startPoint y: 165, endPoint x: 275, endPoint y: 190, distance: 37.3
click at [275, 190] on div at bounding box center [347, 178] width 221 height 312
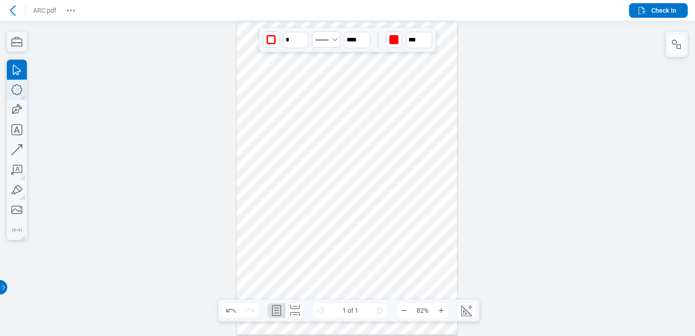
click at [20, 92] on icon "button" at bounding box center [17, 90] width 20 height 20
drag, startPoint x: 285, startPoint y: 163, endPoint x: 309, endPoint y: 191, distance: 37.4
click at [309, 191] on div at bounding box center [347, 178] width 221 height 312
drag, startPoint x: 329, startPoint y: 195, endPoint x: 261, endPoint y: 166, distance: 74.0
click at [261, 166] on div at bounding box center [347, 178] width 221 height 312
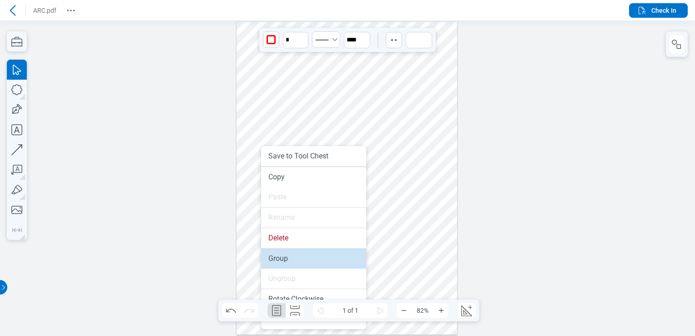
click at [279, 260] on li "Group" at bounding box center [313, 258] width 105 height 20
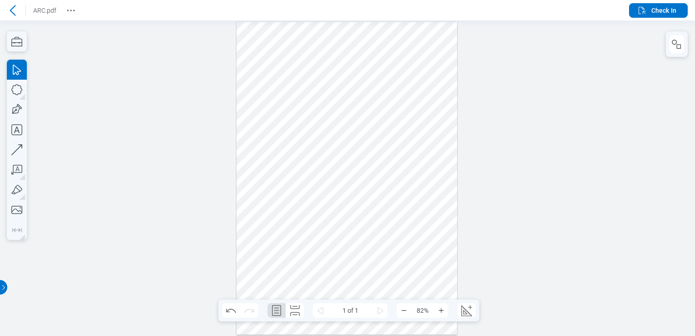
click at [279, 232] on div at bounding box center [347, 178] width 221 height 312
click at [230, 307] on icon "Undo" at bounding box center [231, 310] width 15 height 15
click at [233, 309] on icon "Undo" at bounding box center [231, 310] width 10 height 4
click at [297, 182] on div at bounding box center [347, 178] width 221 height 312
drag, startPoint x: 297, startPoint y: 182, endPoint x: 334, endPoint y: 210, distance: 46.8
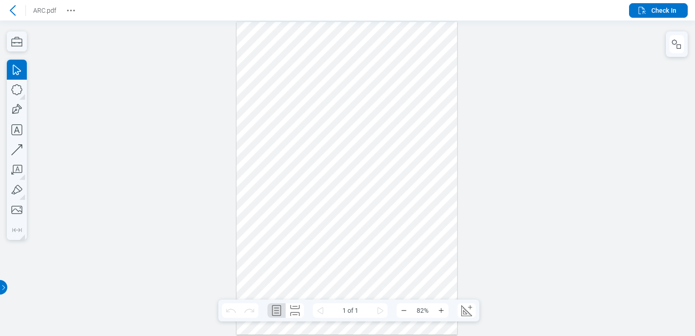
click at [339, 210] on div at bounding box center [347, 178] width 221 height 312
drag, startPoint x: 275, startPoint y: 212, endPoint x: 284, endPoint y: 220, distance: 12.6
click at [282, 219] on div at bounding box center [347, 178] width 221 height 312
drag, startPoint x: 287, startPoint y: 221, endPoint x: 268, endPoint y: 193, distance: 33.4
click at [277, 213] on div at bounding box center [347, 178] width 221 height 312
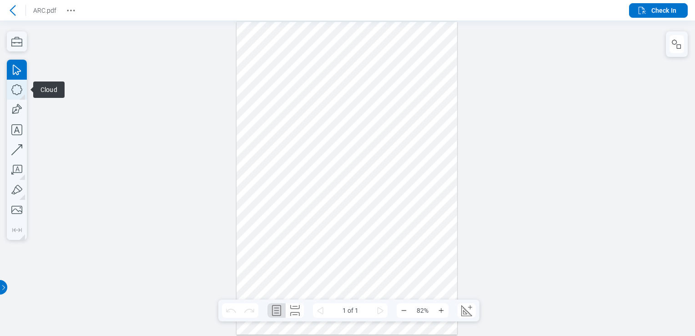
click at [10, 87] on icon "button" at bounding box center [17, 90] width 20 height 20
drag, startPoint x: 270, startPoint y: 132, endPoint x: 289, endPoint y: 153, distance: 28.0
click at [289, 153] on div at bounding box center [347, 178] width 221 height 312
click at [16, 108] on icon "button" at bounding box center [17, 110] width 20 height 20
drag, startPoint x: 302, startPoint y: 133, endPoint x: 318, endPoint y: 149, distance: 23.5
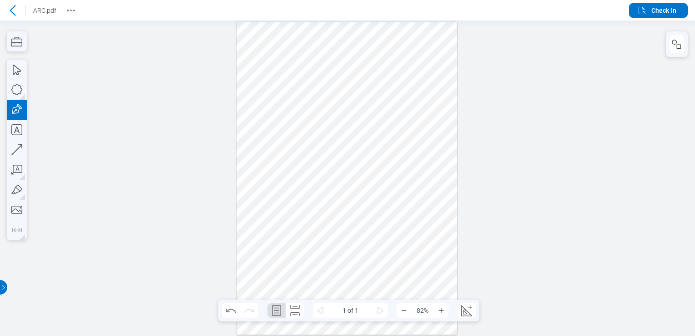
click at [318, 149] on div at bounding box center [347, 178] width 221 height 312
drag, startPoint x: 303, startPoint y: 134, endPoint x: 311, endPoint y: 141, distance: 10.9
click at [311, 141] on div at bounding box center [347, 178] width 221 height 312
drag, startPoint x: 349, startPoint y: 168, endPoint x: 279, endPoint y: 135, distance: 78.1
click at [279, 135] on div at bounding box center [347, 178] width 221 height 312
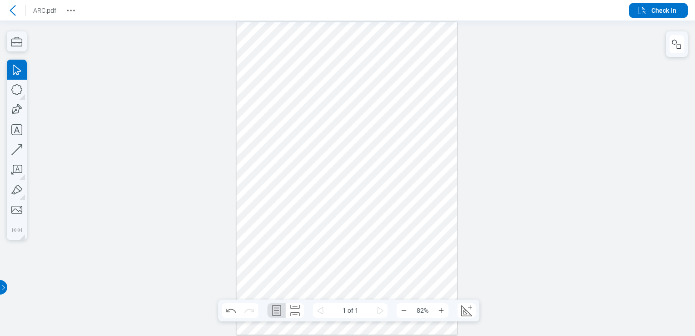
drag, startPoint x: 264, startPoint y: 177, endPoint x: 258, endPoint y: 139, distance: 38.6
click at [263, 177] on div at bounding box center [347, 178] width 221 height 312
drag, startPoint x: 291, startPoint y: 150, endPoint x: 309, endPoint y: 161, distance: 21.5
click at [317, 164] on div at bounding box center [347, 178] width 221 height 312
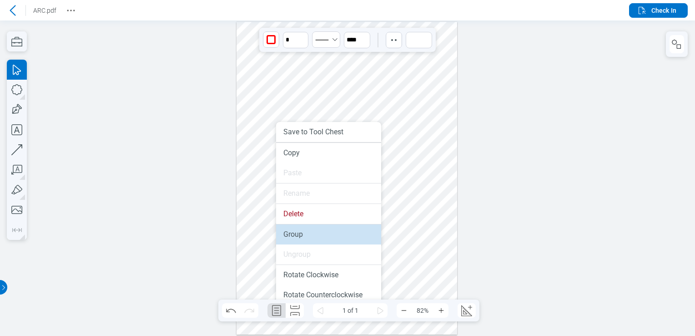
drag, startPoint x: 302, startPoint y: 215, endPoint x: 303, endPoint y: 237, distance: 22.8
click at [303, 237] on li "Group" at bounding box center [328, 234] width 105 height 20
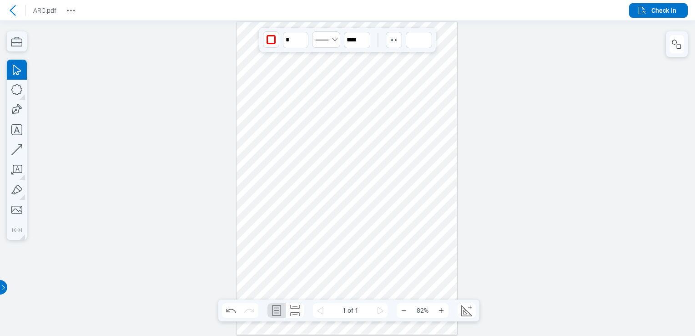
drag, startPoint x: 272, startPoint y: 143, endPoint x: 266, endPoint y: 151, distance: 10.7
click at [266, 151] on div at bounding box center [347, 178] width 221 height 312
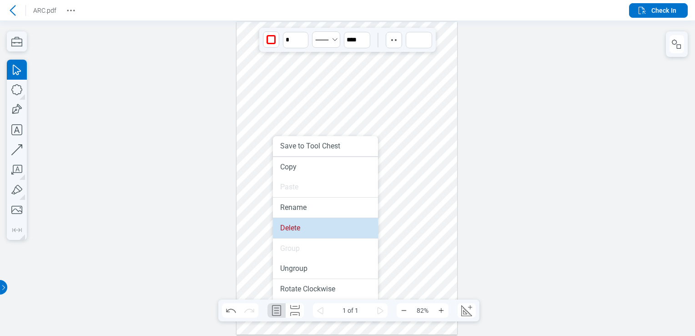
click at [297, 228] on li "Delete" at bounding box center [325, 228] width 105 height 20
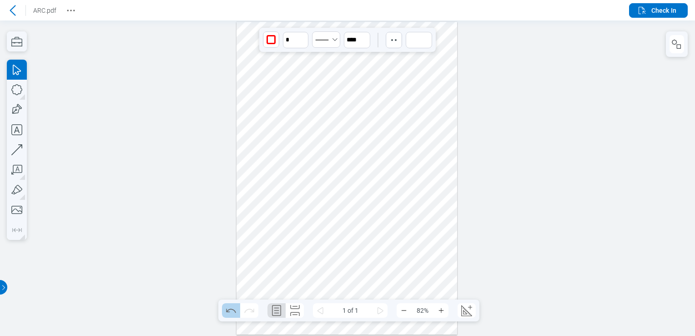
click at [229, 311] on icon "Undo" at bounding box center [231, 310] width 15 height 15
click at [244, 311] on icon "Redo" at bounding box center [249, 310] width 15 height 15
click at [237, 311] on icon "Undo" at bounding box center [231, 310] width 15 height 15
click at [246, 309] on icon "Redo" at bounding box center [249, 310] width 15 height 15
click at [230, 308] on icon "Undo" at bounding box center [231, 310] width 15 height 15
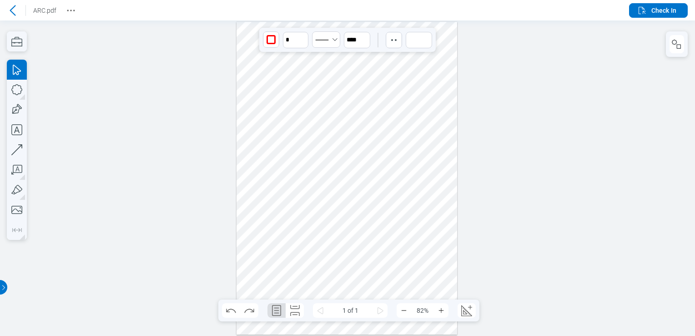
click at [284, 216] on div at bounding box center [347, 178] width 221 height 312
click at [14, 168] on icon "button" at bounding box center [17, 170] width 20 height 20
drag, startPoint x: 277, startPoint y: 184, endPoint x: 297, endPoint y: 202, distance: 26.4
click at [297, 202] on div at bounding box center [347, 178] width 221 height 312
click at [304, 222] on div at bounding box center [347, 178] width 221 height 312
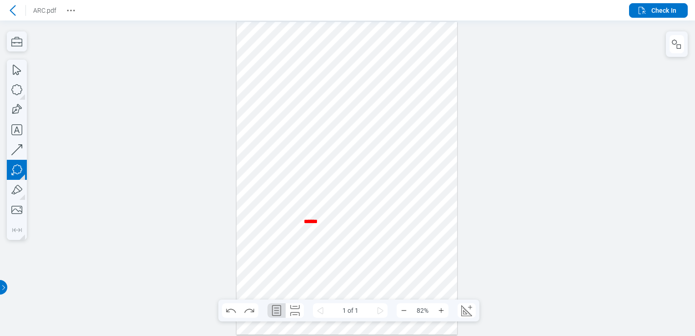
click at [368, 205] on div at bounding box center [347, 178] width 221 height 312
click at [424, 113] on div at bounding box center [347, 178] width 221 height 312
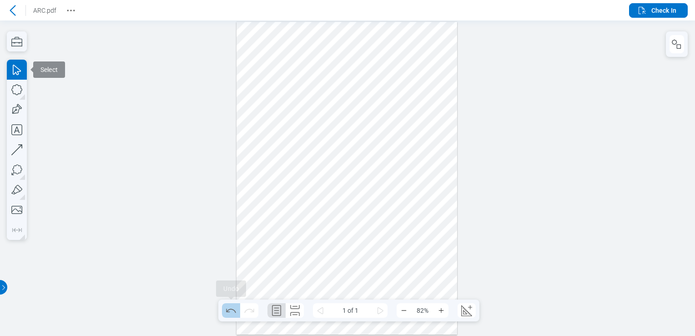
click at [225, 307] on icon "Undo" at bounding box center [231, 310] width 15 height 15
click at [249, 309] on icon "Redo" at bounding box center [249, 310] width 10 height 4
click at [234, 312] on icon "Undo" at bounding box center [231, 310] width 15 height 15
click at [253, 307] on icon "Redo" at bounding box center [249, 310] width 15 height 15
click at [229, 311] on icon "Undo" at bounding box center [231, 310] width 15 height 15
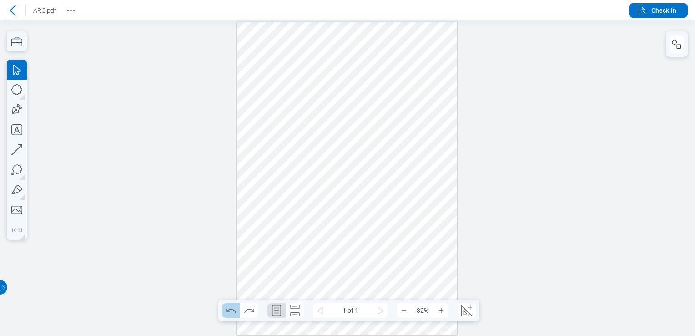
click at [229, 311] on icon "Undo" at bounding box center [231, 310] width 15 height 15
click at [249, 314] on icon "Redo" at bounding box center [249, 310] width 15 height 15
click at [262, 249] on div at bounding box center [347, 178] width 221 height 312
click at [284, 190] on div at bounding box center [347, 178] width 221 height 312
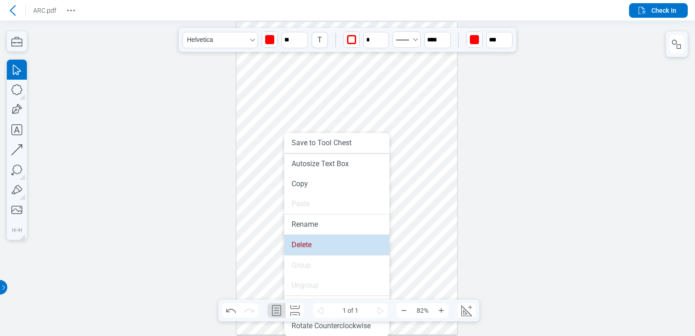
drag, startPoint x: 320, startPoint y: 249, endPoint x: 276, endPoint y: 253, distance: 44.3
click at [320, 249] on li "Delete" at bounding box center [336, 245] width 105 height 20
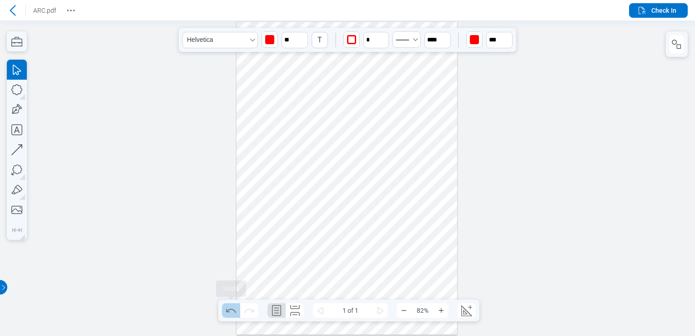
click at [234, 311] on icon "Undo" at bounding box center [231, 310] width 10 height 4
click at [253, 307] on icon "Redo" at bounding box center [249, 310] width 15 height 15
click at [227, 312] on icon "Undo" at bounding box center [231, 310] width 10 height 4
click at [257, 312] on button "Redo" at bounding box center [249, 310] width 18 height 15
click at [273, 150] on div at bounding box center [347, 178] width 221 height 312
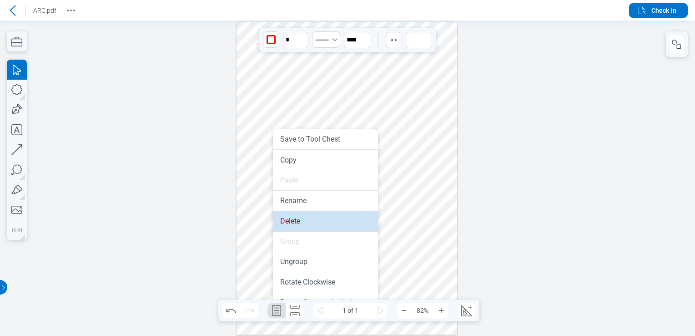
drag, startPoint x: 302, startPoint y: 227, endPoint x: 301, endPoint y: 208, distance: 18.2
click at [302, 227] on li "Delete" at bounding box center [325, 221] width 105 height 20
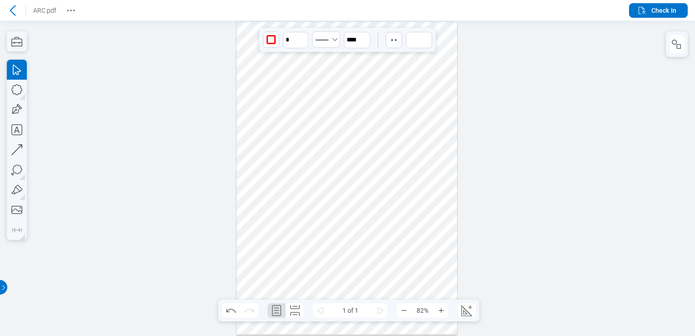
click at [11, 12] on icon at bounding box center [12, 10] width 11 height 11
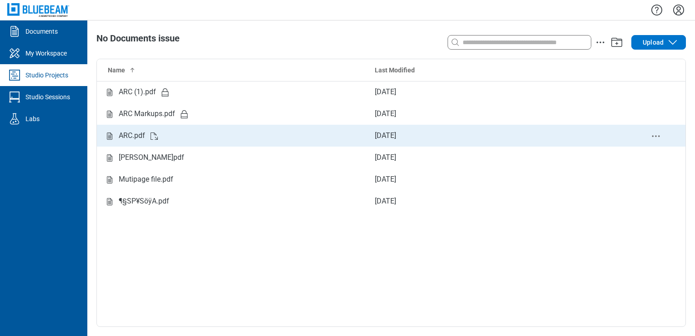
click at [128, 134] on div "ARC.pdf" at bounding box center [132, 135] width 26 height 11
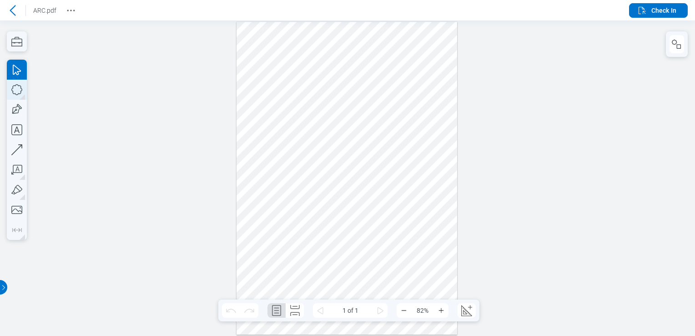
click at [16, 91] on icon "button" at bounding box center [17, 90] width 20 height 20
drag, startPoint x: 244, startPoint y: 149, endPoint x: 280, endPoint y: 192, distance: 56.2
click at [280, 192] on div at bounding box center [347, 178] width 221 height 312
click at [21, 106] on icon "button" at bounding box center [17, 110] width 20 height 20
drag, startPoint x: 299, startPoint y: 152, endPoint x: 309, endPoint y: 174, distance: 24.2
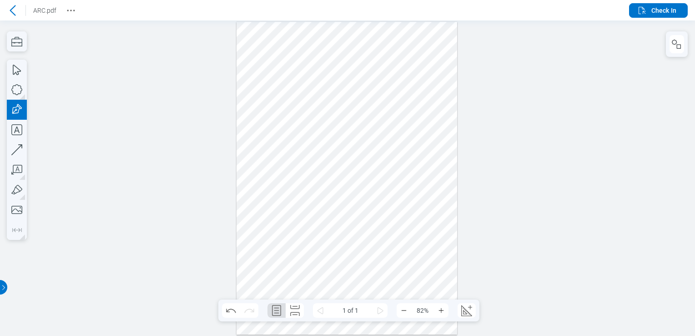
click at [323, 185] on div at bounding box center [347, 178] width 221 height 312
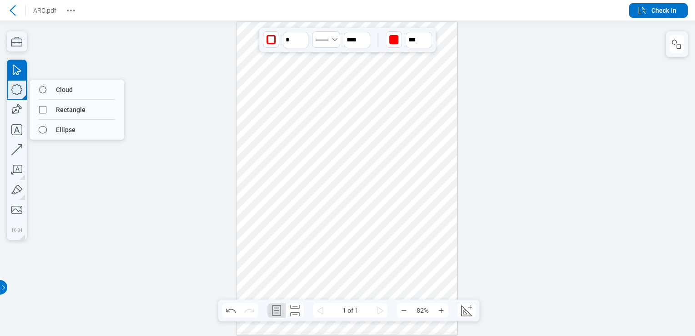
click at [16, 86] on icon "button" at bounding box center [17, 90] width 20 height 20
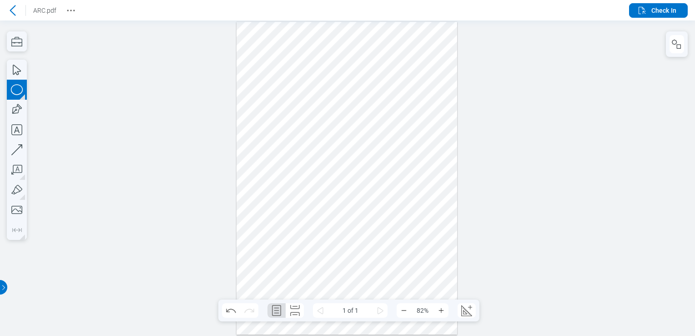
drag, startPoint x: 286, startPoint y: 202, endPoint x: 329, endPoint y: 241, distance: 57.7
click at [329, 241] on div at bounding box center [347, 178] width 221 height 312
click at [341, 238] on div at bounding box center [347, 178] width 221 height 312
drag, startPoint x: 341, startPoint y: 235, endPoint x: 243, endPoint y: 166, distance: 120.1
click at [243, 166] on div at bounding box center [347, 178] width 221 height 312
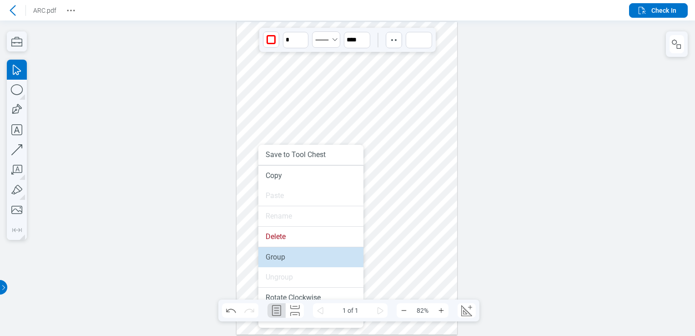
drag, startPoint x: 292, startPoint y: 254, endPoint x: 287, endPoint y: 231, distance: 23.1
click at [292, 254] on li "Group" at bounding box center [310, 257] width 105 height 20
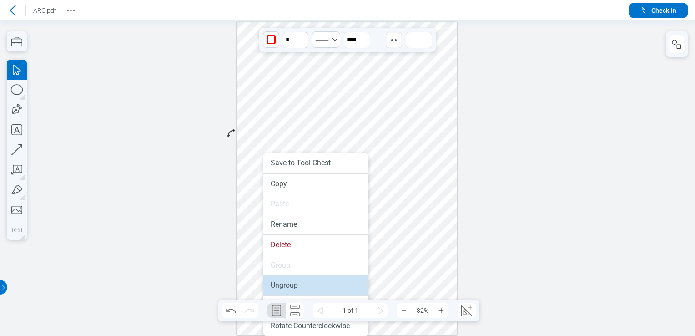
click at [286, 277] on li "Ungroup" at bounding box center [315, 285] width 105 height 20
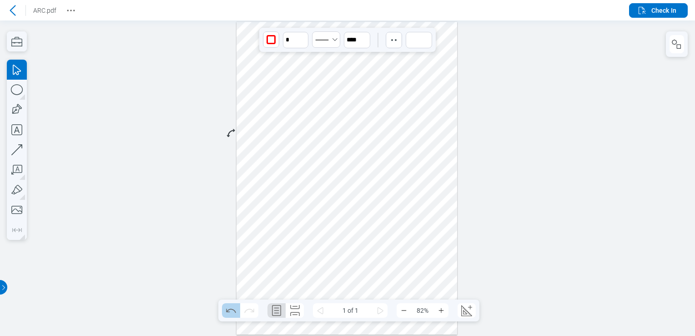
click at [227, 304] on icon "Undo" at bounding box center [231, 310] width 15 height 15
click at [276, 156] on div at bounding box center [347, 178] width 221 height 312
click at [676, 43] on icon "button" at bounding box center [676, 44] width 11 height 11
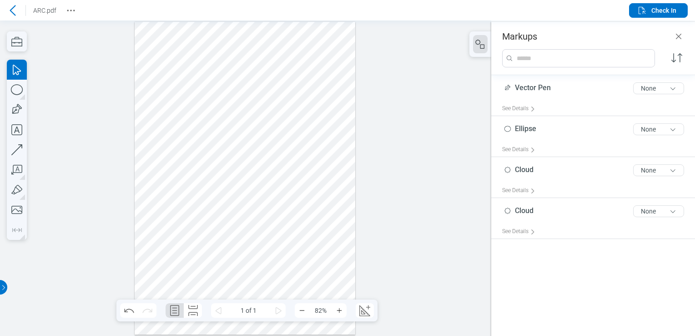
click at [214, 168] on div at bounding box center [245, 178] width 221 height 312
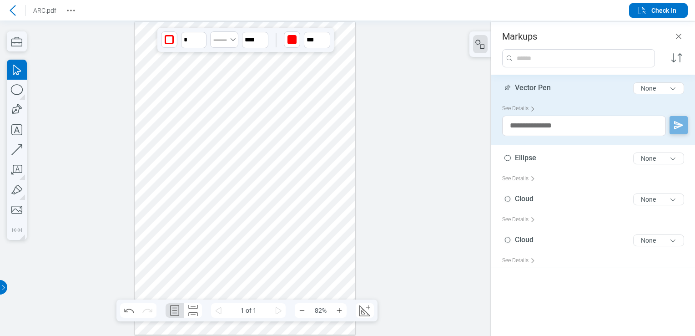
click at [173, 168] on div at bounding box center [245, 178] width 221 height 312
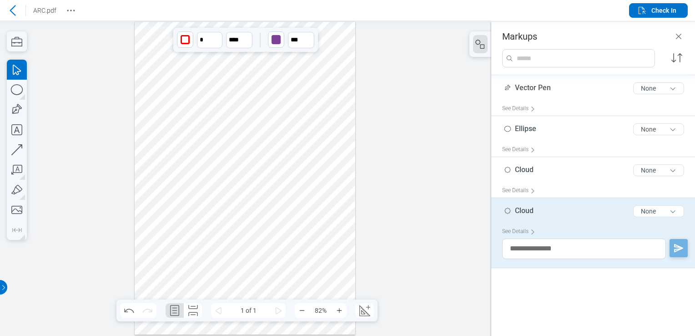
click at [200, 214] on div at bounding box center [245, 178] width 221 height 312
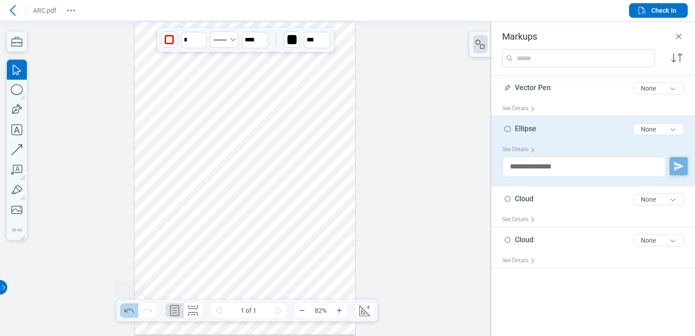
click at [131, 308] on icon "Undo" at bounding box center [129, 310] width 15 height 15
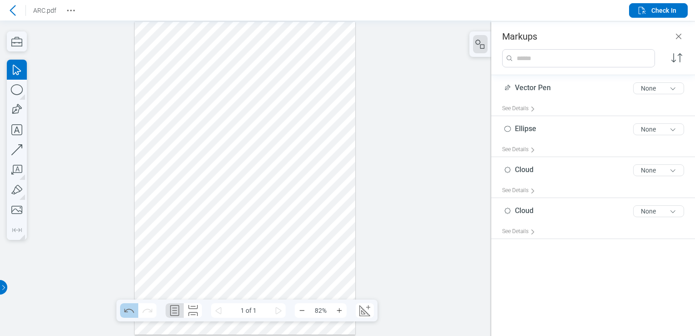
click at [131, 308] on icon "Undo" at bounding box center [129, 310] width 15 height 15
click at [166, 173] on div at bounding box center [245, 178] width 221 height 312
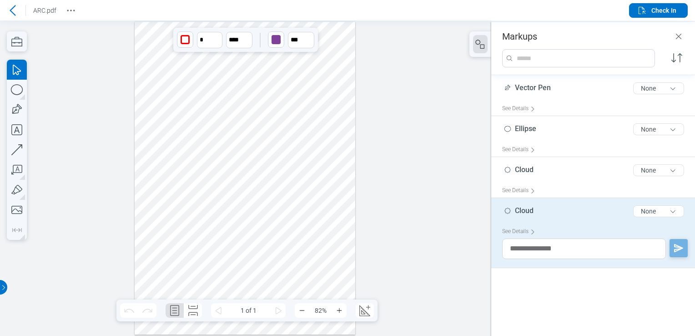
click at [207, 170] on div at bounding box center [245, 178] width 221 height 312
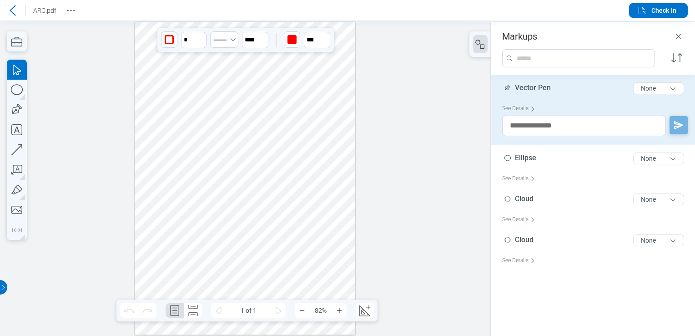
click at [198, 227] on div at bounding box center [245, 178] width 221 height 312
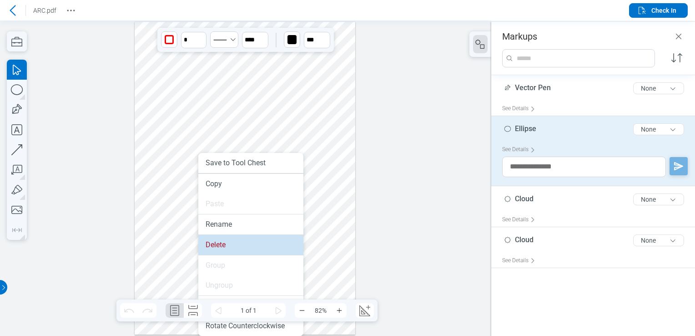
click at [222, 247] on li "Delete" at bounding box center [250, 245] width 105 height 20
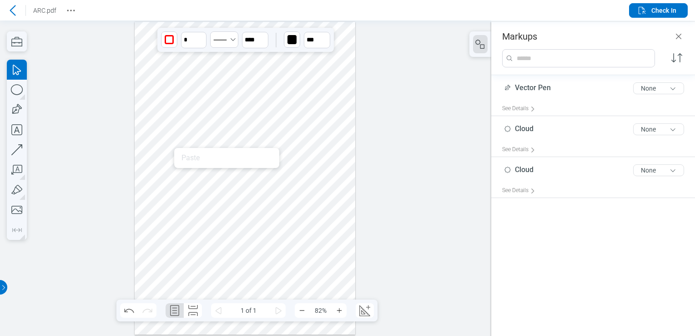
click at [161, 184] on div at bounding box center [245, 178] width 221 height 312
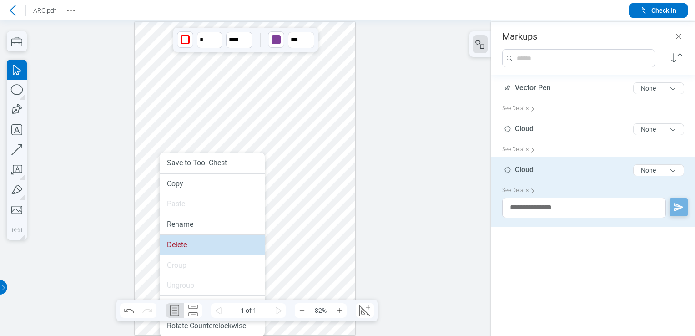
click at [194, 247] on li "Delete" at bounding box center [212, 245] width 105 height 20
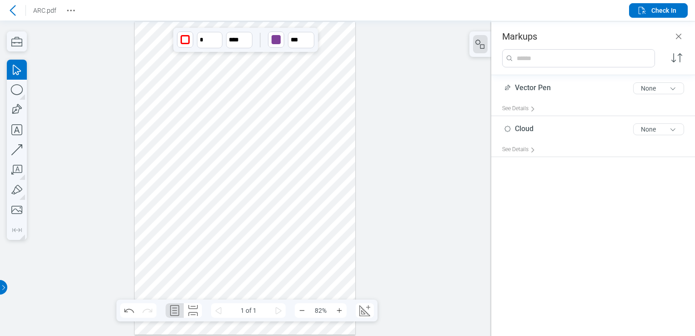
click at [198, 161] on div at bounding box center [245, 178] width 221 height 312
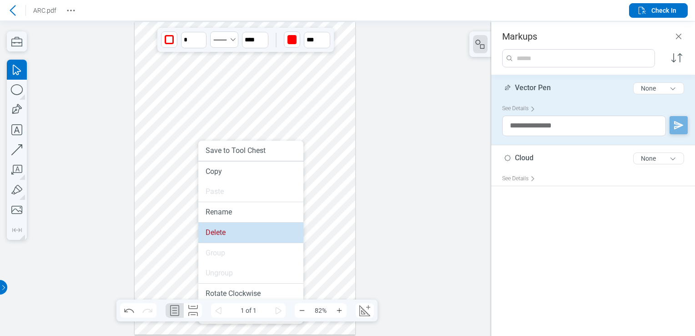
drag, startPoint x: 211, startPoint y: 207, endPoint x: 217, endPoint y: 228, distance: 21.7
click at [217, 228] on li "Delete" at bounding box center [250, 232] width 105 height 20
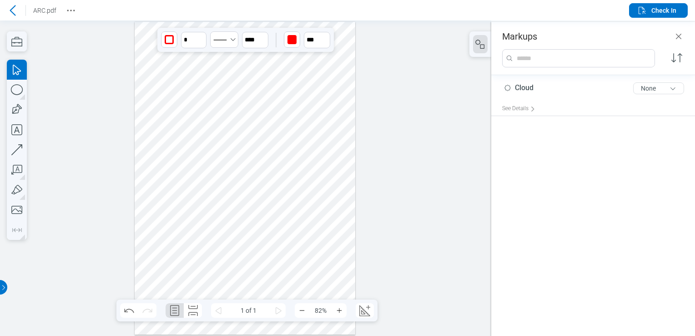
click at [151, 152] on div at bounding box center [245, 178] width 221 height 312
drag, startPoint x: 258, startPoint y: 71, endPoint x: 260, endPoint y: 65, distance: 6.8
click at [260, 65] on div at bounding box center [245, 178] width 221 height 312
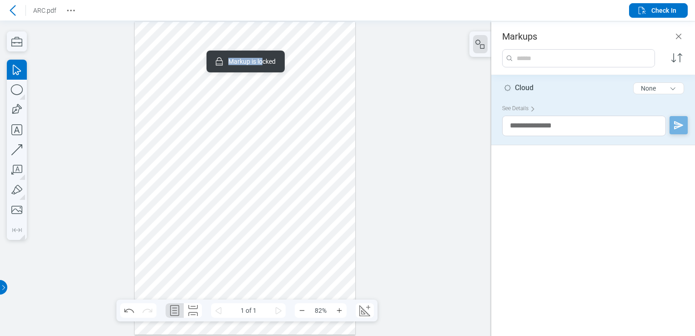
drag, startPoint x: 261, startPoint y: 83, endPoint x: 273, endPoint y: 44, distance: 40.6
drag, startPoint x: 305, startPoint y: 66, endPoint x: 316, endPoint y: 34, distance: 34.1
click at [316, 34] on div at bounding box center [245, 178] width 221 height 312
drag, startPoint x: 321, startPoint y: 20, endPoint x: 313, endPoint y: 5, distance: 16.9
click at [321, 20] on header "ARC.pdf Check In" at bounding box center [347, 10] width 695 height 20
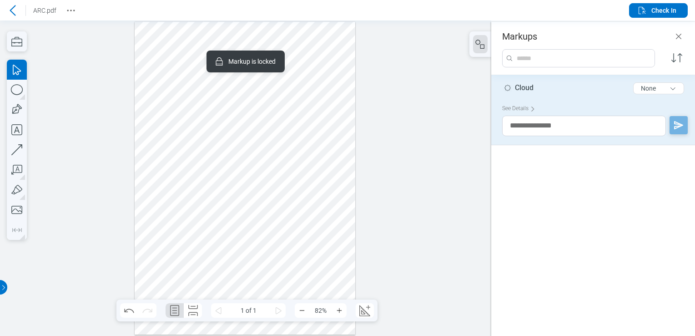
click at [345, 71] on div at bounding box center [245, 178] width 221 height 312
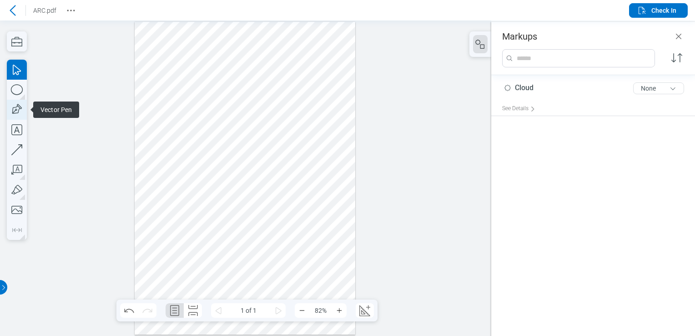
click at [16, 110] on icon "button" at bounding box center [16, 109] width 13 height 13
drag, startPoint x: 146, startPoint y: 150, endPoint x: 184, endPoint y: 182, distance: 50.7
click at [184, 182] on div at bounding box center [245, 178] width 221 height 312
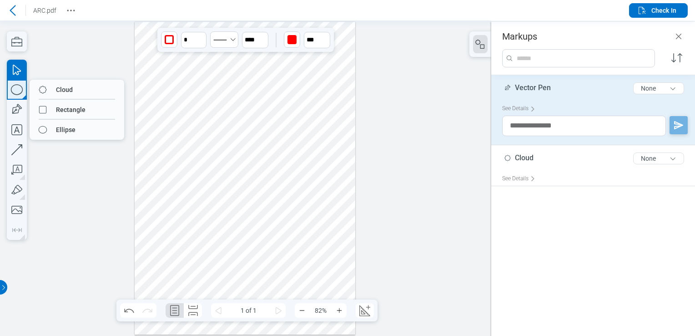
click at [22, 93] on icon "button" at bounding box center [17, 90] width 20 height 20
drag, startPoint x: 61, startPoint y: 106, endPoint x: 205, endPoint y: 151, distance: 150.5
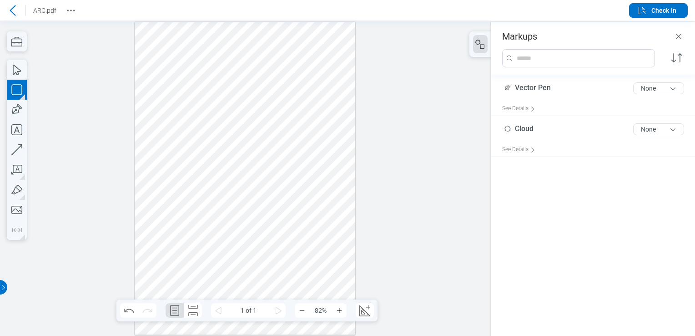
drag, startPoint x: 202, startPoint y: 151, endPoint x: 224, endPoint y: 185, distance: 40.8
click at [224, 185] on div at bounding box center [245, 178] width 221 height 312
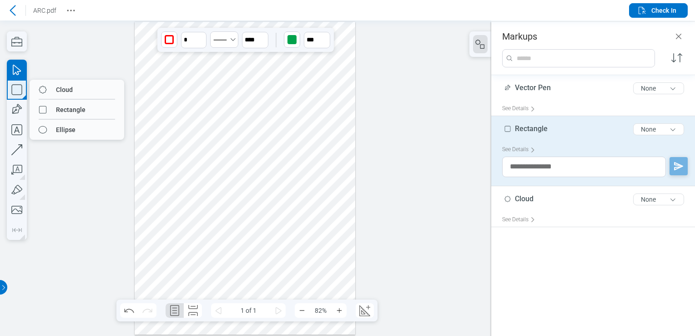
click at [22, 88] on icon "button" at bounding box center [16, 89] width 10 height 10
drag, startPoint x: 70, startPoint y: 130, endPoint x: 125, endPoint y: 155, distance: 59.9
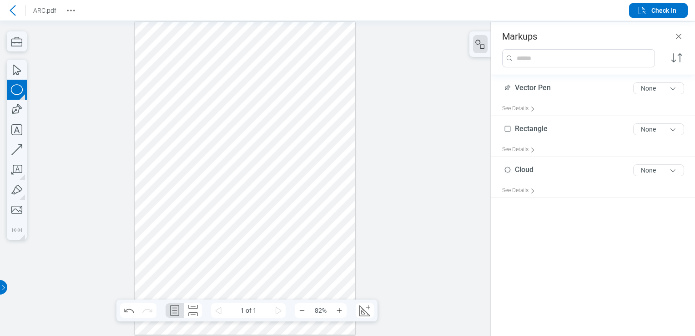
drag, startPoint x: 165, startPoint y: 198, endPoint x: 227, endPoint y: 222, distance: 67.2
click at [199, 231] on div at bounding box center [245, 178] width 221 height 312
drag, startPoint x: 226, startPoint y: 222, endPoint x: 150, endPoint y: 160, distance: 97.7
click at [150, 160] on div at bounding box center [245, 178] width 221 height 312
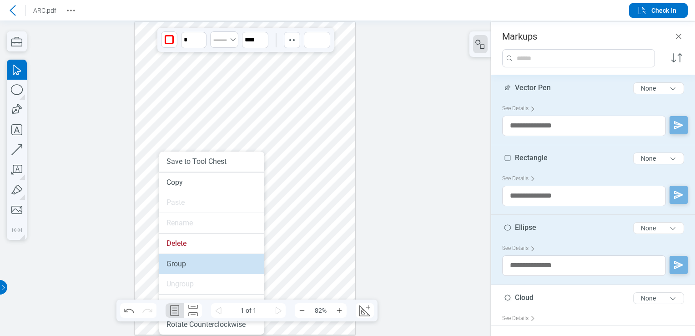
click at [180, 269] on li "Group" at bounding box center [211, 264] width 105 height 20
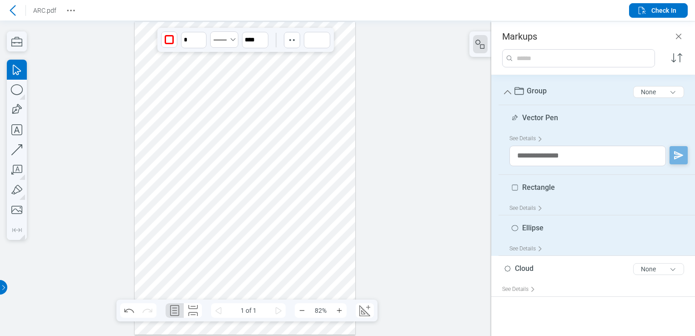
drag, startPoint x: 167, startPoint y: 168, endPoint x: 270, endPoint y: 162, distance: 102.5
click at [270, 162] on div at bounding box center [245, 178] width 221 height 312
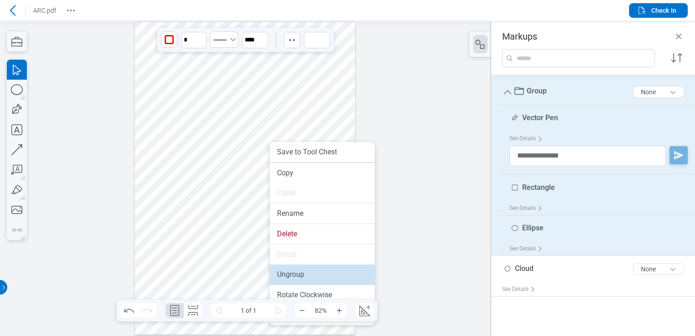
click at [299, 276] on li "Ungroup" at bounding box center [322, 274] width 105 height 20
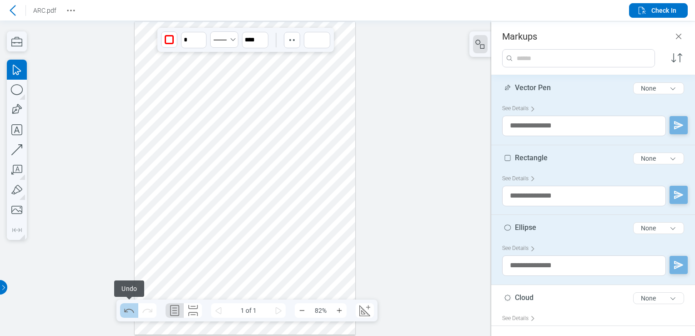
click at [126, 314] on icon "Undo" at bounding box center [129, 310] width 15 height 15
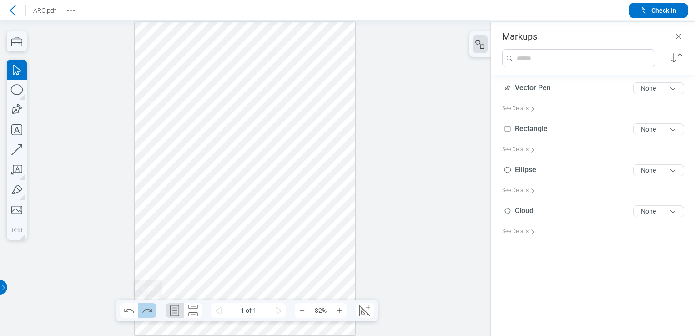
click at [148, 314] on icon "Redo" at bounding box center [147, 310] width 15 height 15
click at [274, 162] on div at bounding box center [245, 178] width 221 height 312
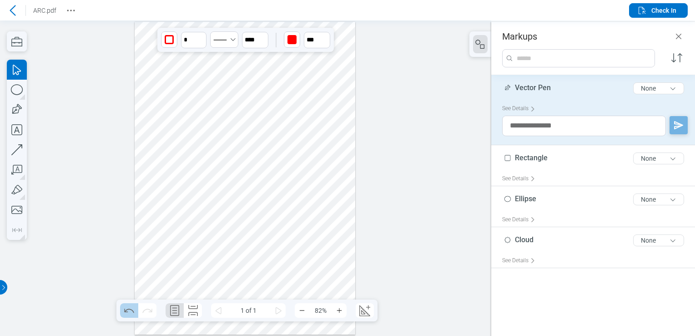
click at [127, 316] on icon "Undo" at bounding box center [129, 310] width 15 height 15
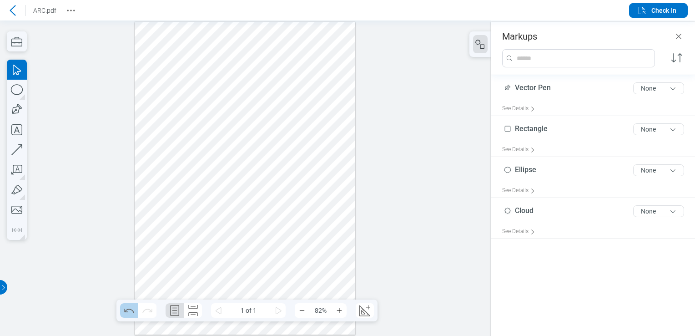
click at [127, 316] on icon "Undo" at bounding box center [129, 310] width 15 height 15
click at [126, 316] on icon "Undo" at bounding box center [129, 310] width 15 height 15
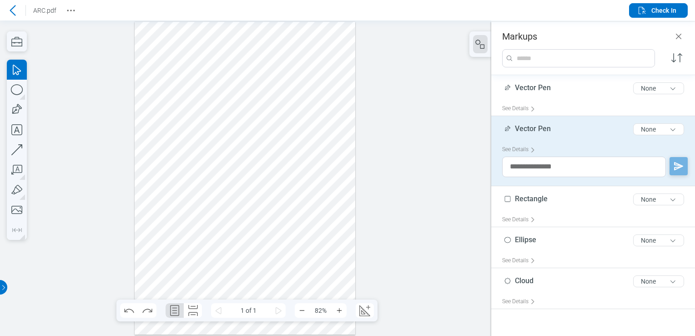
click at [262, 161] on div at bounding box center [245, 178] width 221 height 312
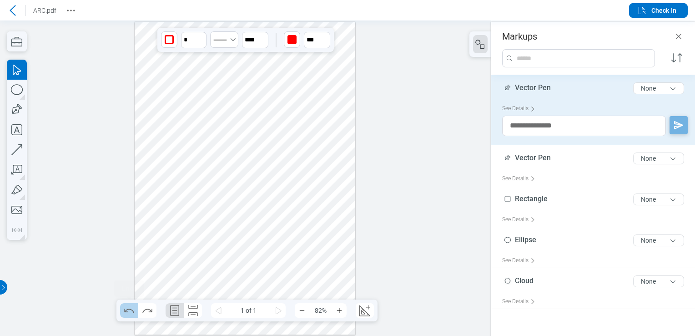
click at [130, 312] on icon "Undo" at bounding box center [129, 310] width 15 height 15
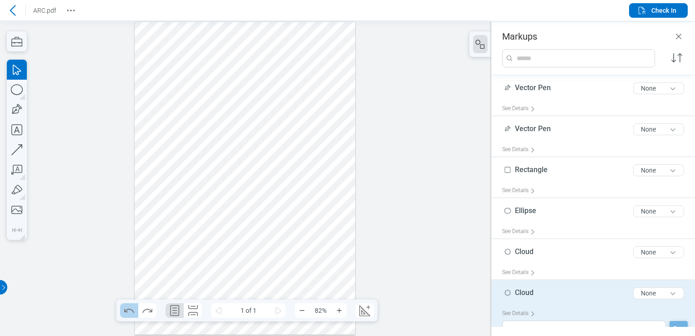
scroll to position [22, 0]
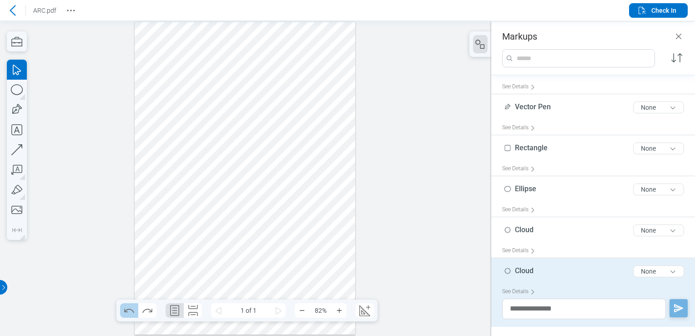
click at [130, 312] on icon "Undo" at bounding box center [129, 310] width 15 height 15
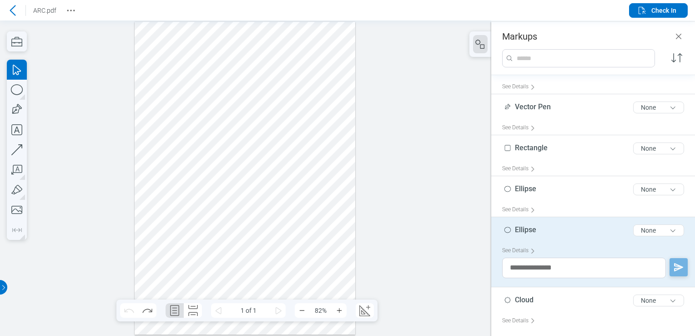
scroll to position [0, 0]
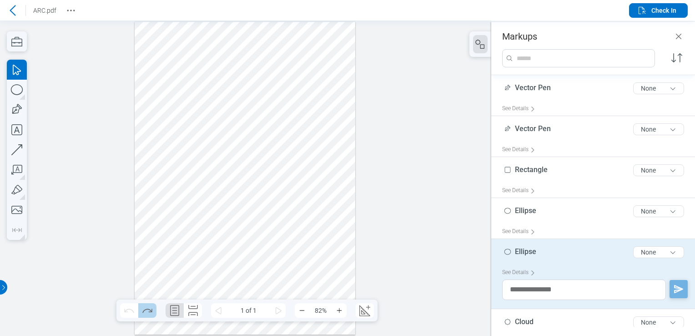
click at [142, 312] on icon "Redo" at bounding box center [147, 310] width 15 height 15
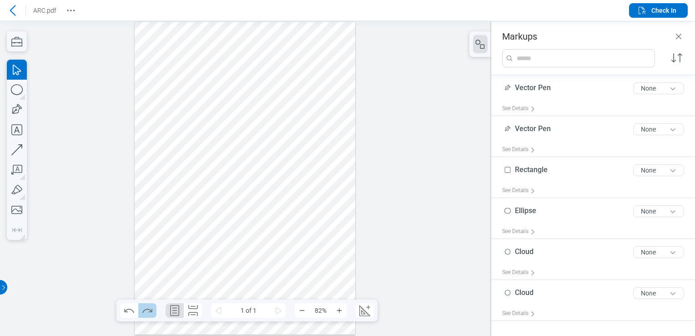
click at [142, 312] on icon "Redo" at bounding box center [147, 310] width 15 height 15
click at [126, 311] on icon "Undo" at bounding box center [129, 310] width 15 height 15
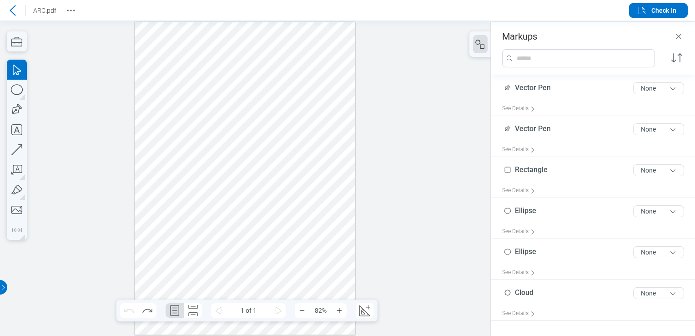
drag, startPoint x: 146, startPoint y: 131, endPoint x: 341, endPoint y: 240, distance: 223.6
click at [341, 240] on div at bounding box center [245, 178] width 221 height 312
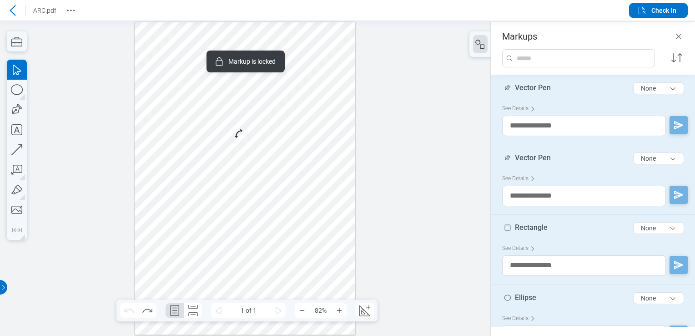
drag, startPoint x: 198, startPoint y: 87, endPoint x: 188, endPoint y: 142, distance: 55.5
click at [195, 89] on div at bounding box center [245, 178] width 221 height 312
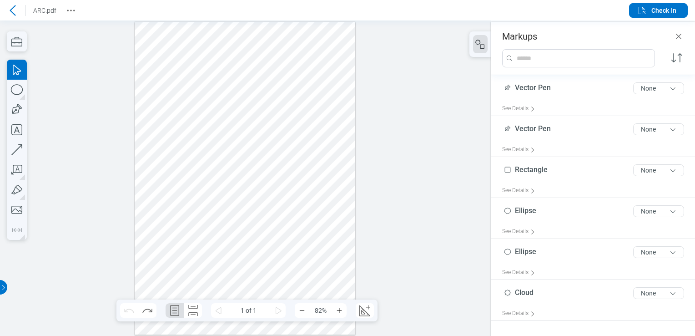
drag, startPoint x: 185, startPoint y: 160, endPoint x: 332, endPoint y: 236, distance: 165.0
click at [332, 236] on div at bounding box center [245, 178] width 221 height 312
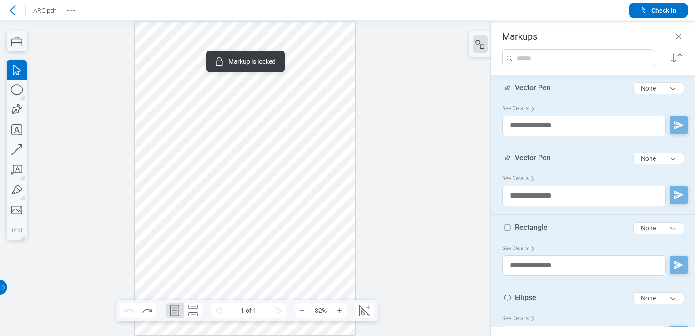
click at [326, 261] on div at bounding box center [245, 178] width 221 height 312
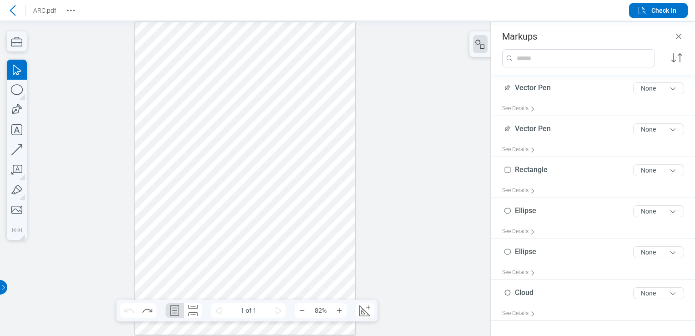
drag, startPoint x: 328, startPoint y: 253, endPoint x: 150, endPoint y: 154, distance: 203.6
click at [150, 154] on div at bounding box center [245, 178] width 221 height 312
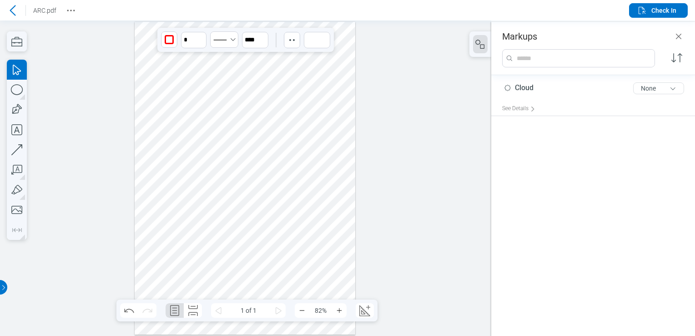
click at [14, 15] on icon at bounding box center [12, 10] width 11 height 11
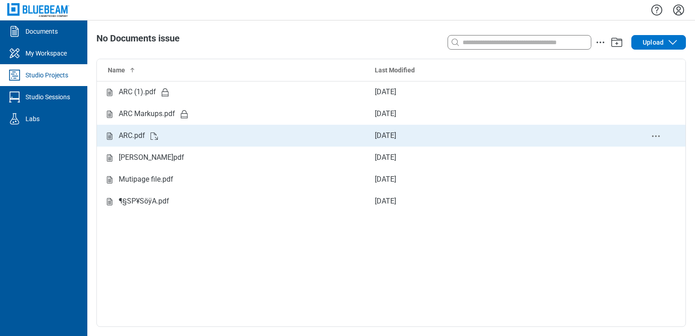
click at [161, 132] on div "ARC.pdf" at bounding box center [232, 135] width 256 height 11
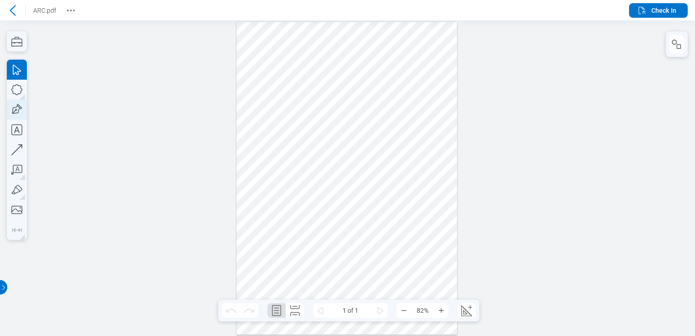
click at [21, 110] on icon "button" at bounding box center [17, 110] width 20 height 20
drag, startPoint x: 252, startPoint y: 159, endPoint x: 215, endPoint y: 174, distance: 40.0
click at [295, 197] on div at bounding box center [347, 178] width 221 height 312
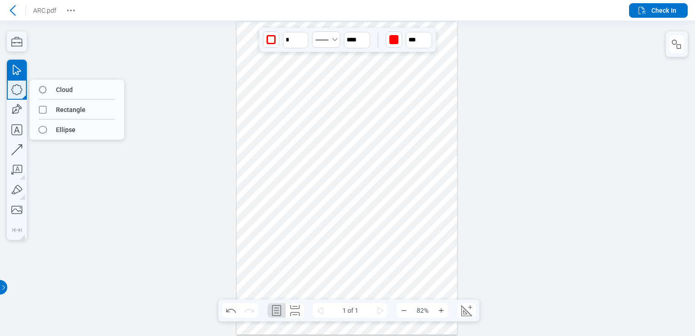
click at [20, 86] on icon "button" at bounding box center [16, 89] width 11 height 11
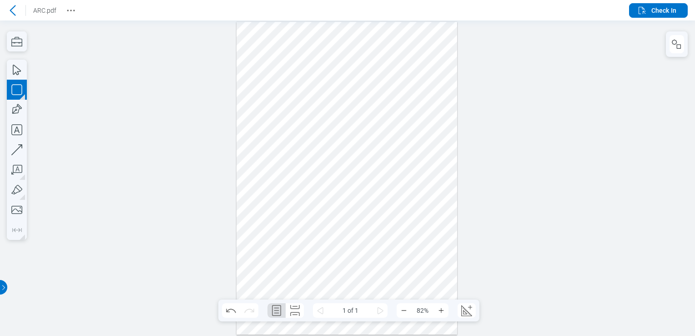
drag, startPoint x: 311, startPoint y: 168, endPoint x: 349, endPoint y: 200, distance: 49.4
click at [349, 200] on div at bounding box center [347, 178] width 221 height 312
click at [11, 90] on icon "button" at bounding box center [17, 90] width 20 height 20
drag, startPoint x: 363, startPoint y: 162, endPoint x: 382, endPoint y: 201, distance: 43.1
click at [382, 201] on div at bounding box center [347, 178] width 221 height 312
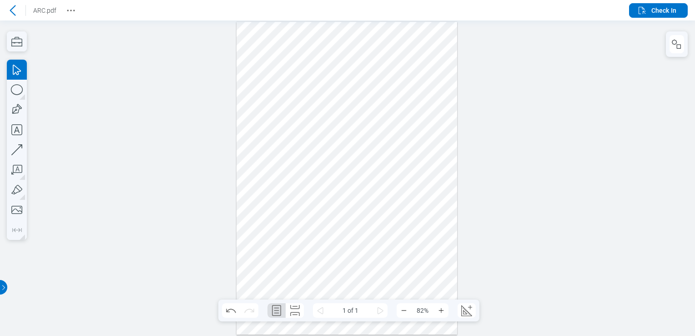
drag, startPoint x: 382, startPoint y: 196, endPoint x: 286, endPoint y: 171, distance: 99.5
click at [286, 171] on div at bounding box center [347, 178] width 221 height 312
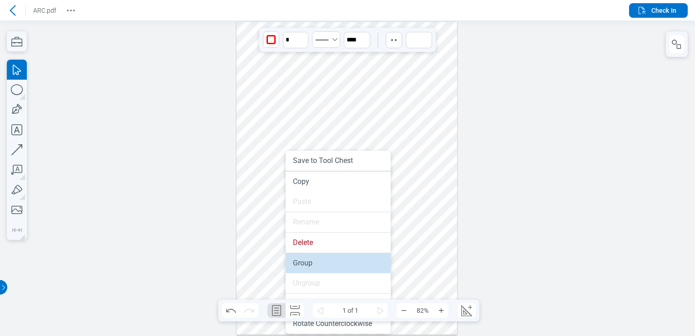
click at [338, 259] on li "Group" at bounding box center [338, 263] width 105 height 20
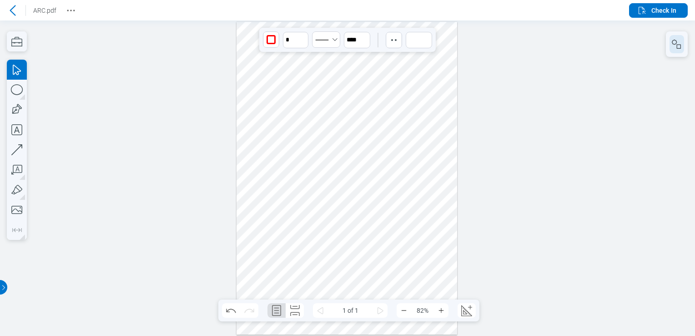
click at [677, 49] on rect "button" at bounding box center [679, 47] width 4 height 4
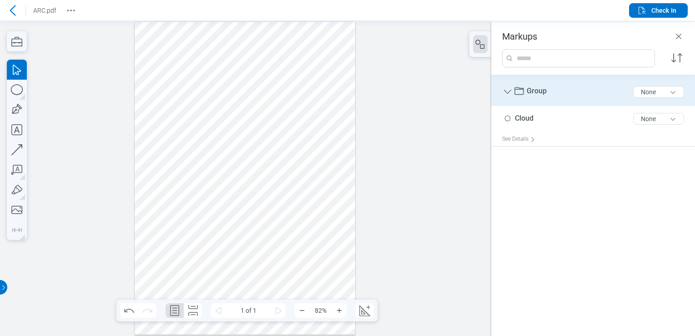
click at [507, 92] on icon "Group" at bounding box center [507, 91] width 11 height 11
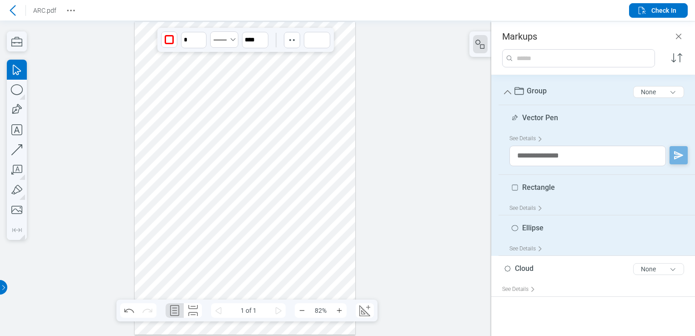
click at [507, 92] on icon "Group" at bounding box center [507, 91] width 11 height 11
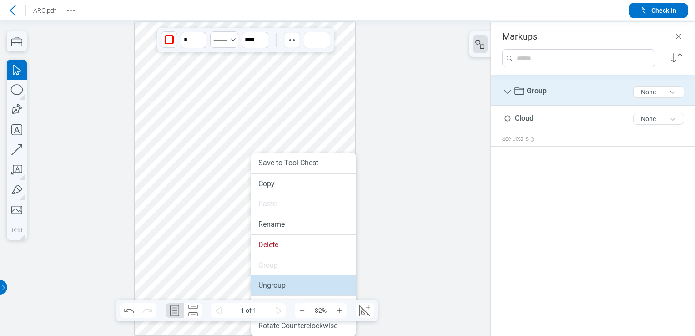
click at [284, 277] on li "Ungroup" at bounding box center [303, 285] width 105 height 20
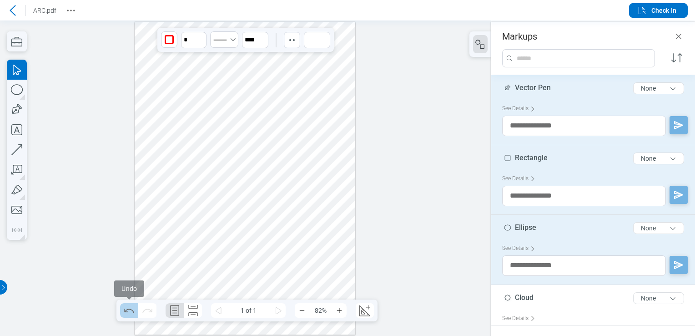
click at [130, 313] on icon "Undo" at bounding box center [129, 310] width 15 height 15
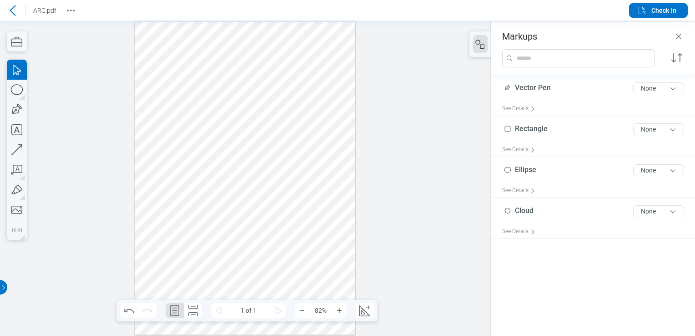
click at [269, 179] on div at bounding box center [245, 178] width 221 height 312
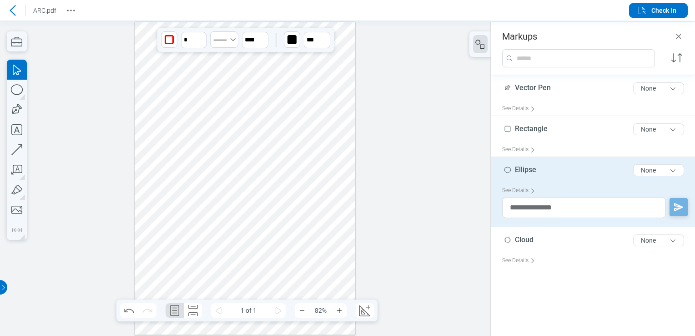
click at [235, 181] on div at bounding box center [245, 178] width 221 height 312
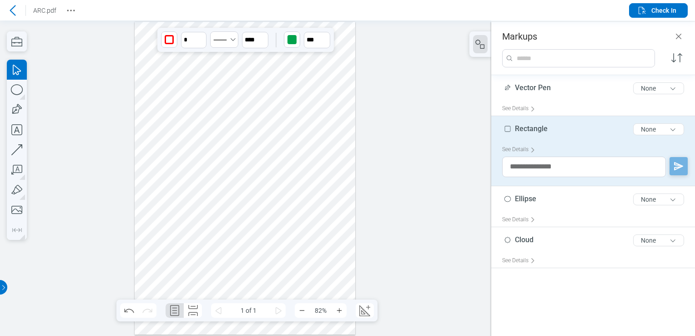
click at [176, 180] on div at bounding box center [245, 178] width 221 height 312
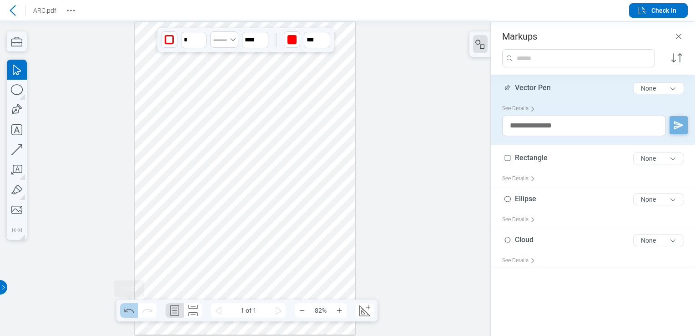
click at [134, 311] on icon "Undo" at bounding box center [129, 310] width 15 height 15
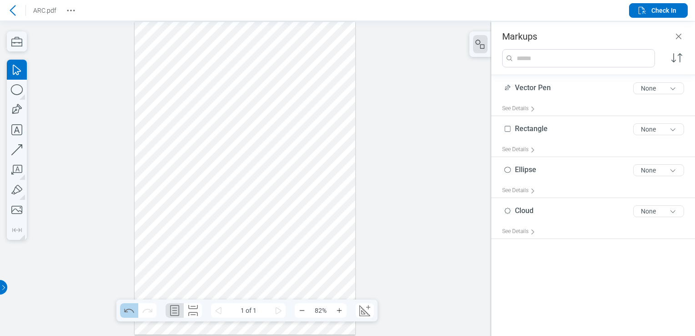
click at [133, 308] on icon "Undo" at bounding box center [129, 310] width 15 height 15
click at [174, 168] on div at bounding box center [245, 178] width 221 height 312
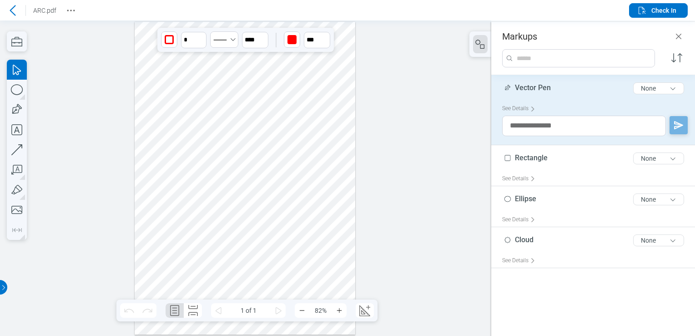
click at [229, 177] on div at bounding box center [245, 178] width 221 height 312
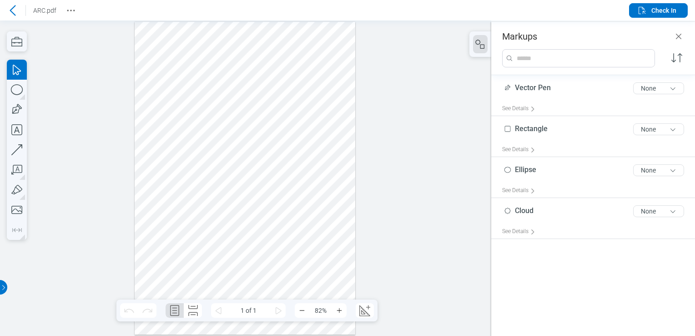
click at [283, 177] on div at bounding box center [245, 178] width 221 height 312
click at [187, 183] on div at bounding box center [245, 178] width 221 height 312
drag, startPoint x: 304, startPoint y: 213, endPoint x: 147, endPoint y: 151, distance: 168.8
click at [147, 151] on div at bounding box center [245, 178] width 221 height 312
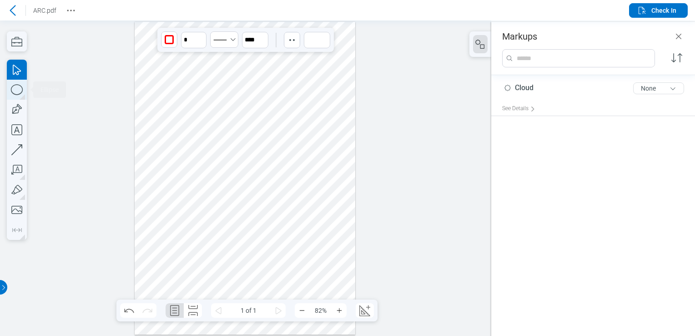
click at [9, 84] on icon "button" at bounding box center [17, 90] width 20 height 20
drag, startPoint x: 162, startPoint y: 162, endPoint x: 131, endPoint y: 197, distance: 46.0
click at [199, 208] on div at bounding box center [245, 178] width 221 height 312
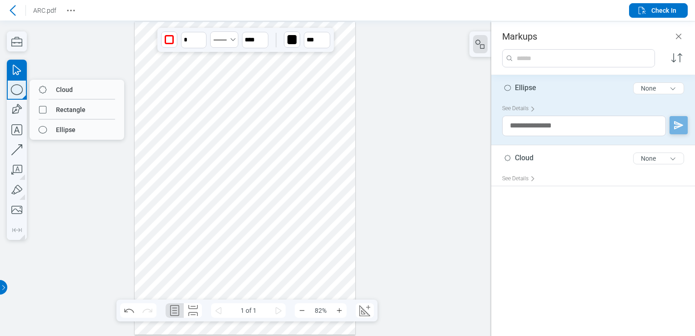
click at [17, 91] on icon "button" at bounding box center [17, 90] width 20 height 20
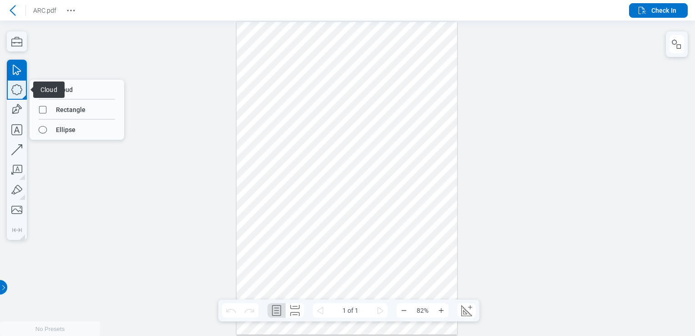
click at [10, 83] on icon "button" at bounding box center [17, 90] width 20 height 20
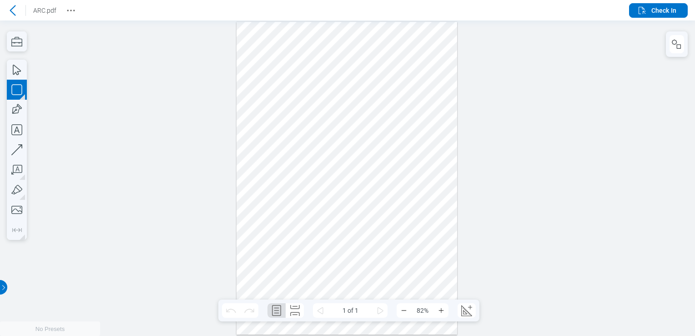
drag, startPoint x: 312, startPoint y: 160, endPoint x: 348, endPoint y: 208, distance: 59.9
click at [348, 208] on div at bounding box center [347, 178] width 221 height 312
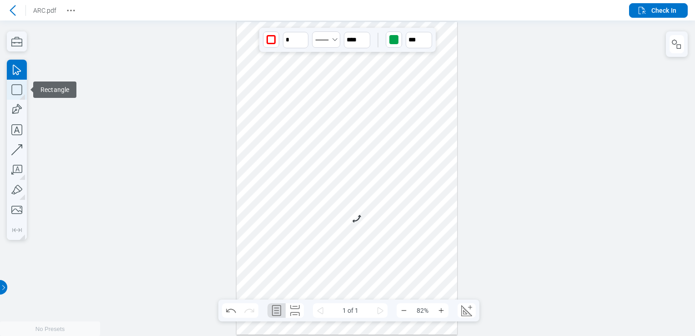
click at [16, 85] on icon "button" at bounding box center [17, 90] width 20 height 20
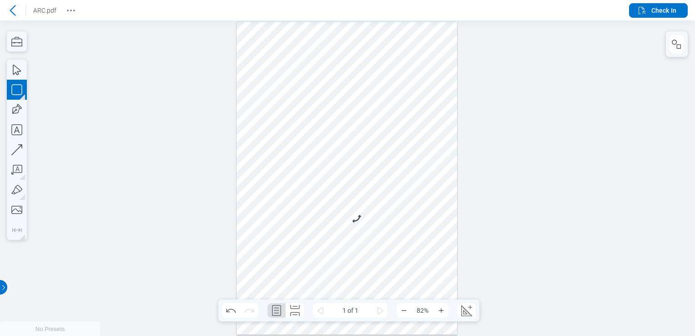
drag, startPoint x: 275, startPoint y: 222, endPoint x: 326, endPoint y: 241, distance: 54.4
click at [326, 241] on div at bounding box center [347, 178] width 221 height 312
drag, startPoint x: 346, startPoint y: 247, endPoint x: 265, endPoint y: 181, distance: 104.4
click at [265, 181] on div at bounding box center [347, 178] width 221 height 312
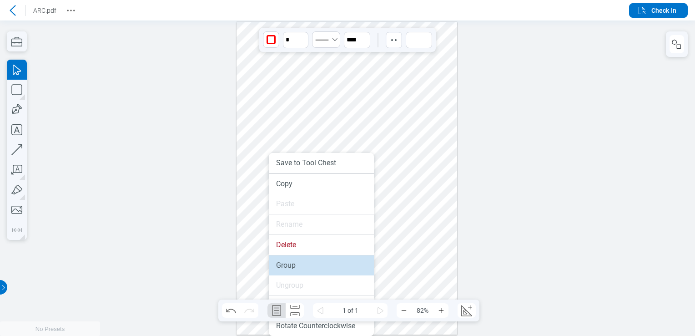
click at [298, 263] on li "Group" at bounding box center [321, 265] width 105 height 20
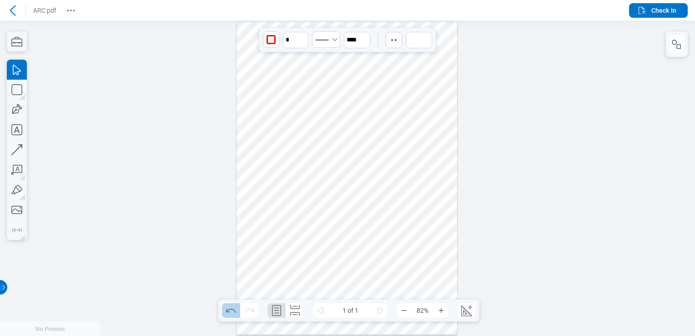
click at [229, 308] on icon "Undo" at bounding box center [231, 310] width 15 height 15
click at [674, 42] on icon "button" at bounding box center [676, 44] width 11 height 11
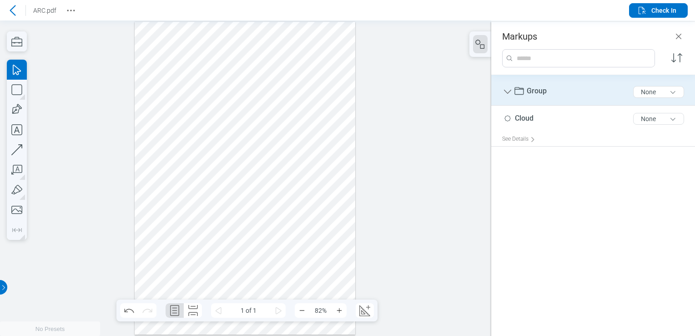
click at [528, 87] on span "Group" at bounding box center [537, 90] width 20 height 9
click at [506, 92] on icon "Group" at bounding box center [507, 91] width 11 height 11
click at [501, 94] on div "Group 5 of 300 characters None" at bounding box center [593, 90] width 204 height 30
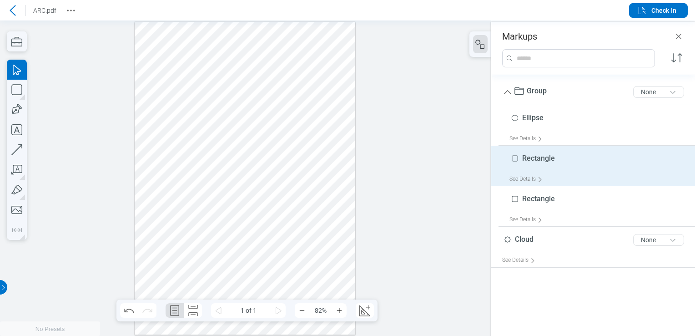
drag, startPoint x: 542, startPoint y: 163, endPoint x: 519, endPoint y: 166, distance: 23.0
click at [540, 163] on span "Rectangle" at bounding box center [538, 159] width 33 height 10
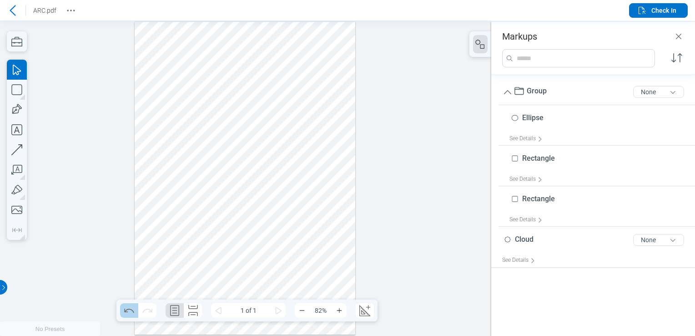
click at [126, 309] on icon "Undo" at bounding box center [129, 310] width 15 height 15
click at [13, 15] on icon at bounding box center [12, 10] width 11 height 11
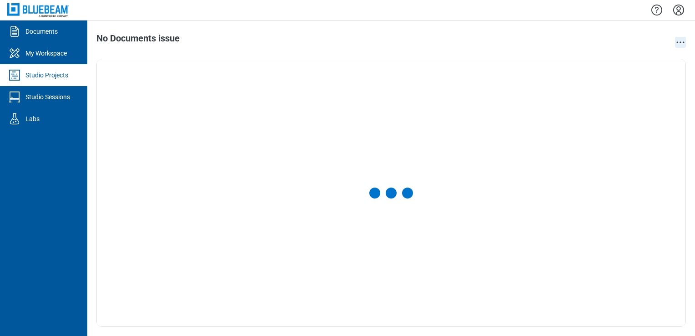
click at [676, 45] on icon "action-menu" at bounding box center [680, 42] width 11 height 11
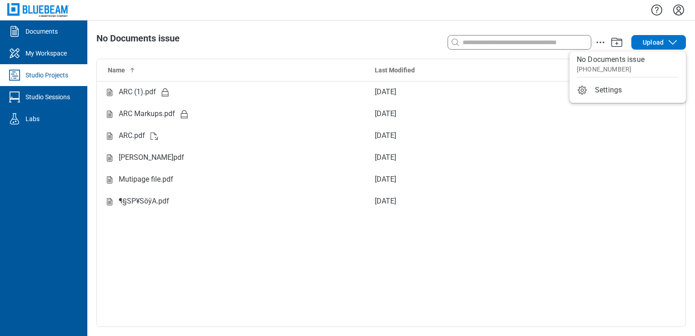
click at [198, 247] on div "Name Last Modified ARC (1).pdf Sep 16, 2025 ARC Markups.pdf Sep 16, 2025 ARC.pd…" at bounding box center [391, 192] width 589 height 267
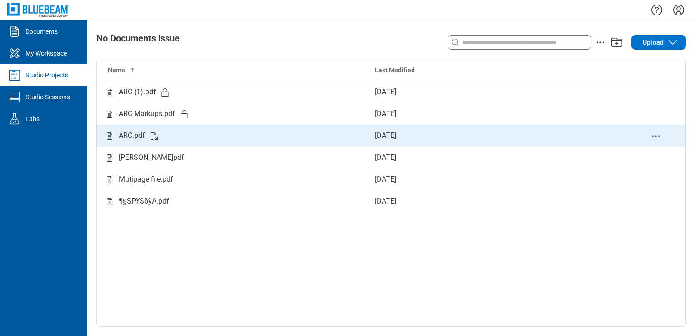
click at [128, 143] on td "ARC.pdf" at bounding box center [232, 136] width 271 height 22
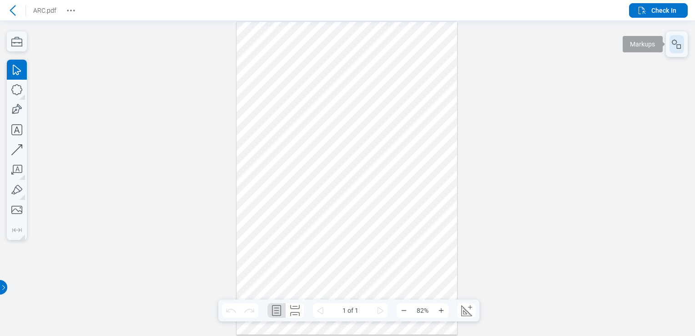
click at [673, 46] on icon "button" at bounding box center [676, 44] width 11 height 11
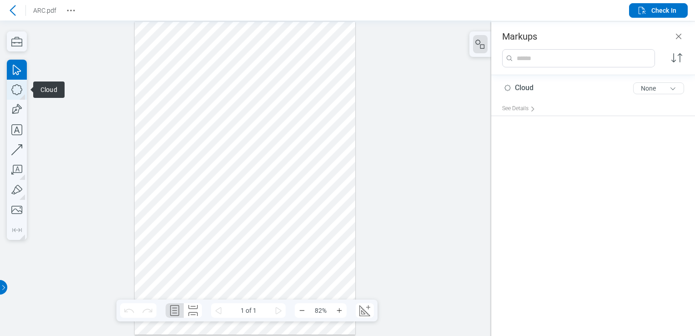
click at [16, 96] on icon "button" at bounding box center [17, 90] width 20 height 20
drag, startPoint x: 148, startPoint y: 161, endPoint x: 194, endPoint y: 190, distance: 54.3
click at [194, 190] on div at bounding box center [245, 178] width 221 height 312
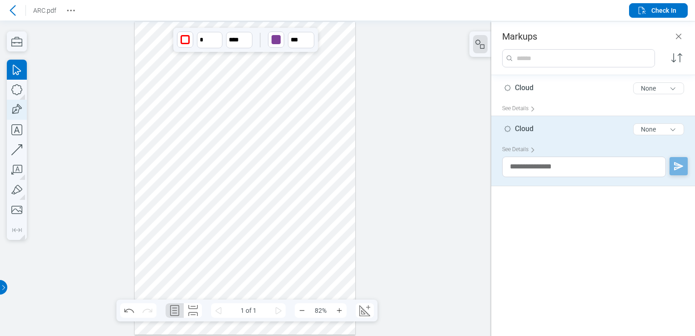
click at [24, 106] on icon "button" at bounding box center [17, 110] width 20 height 20
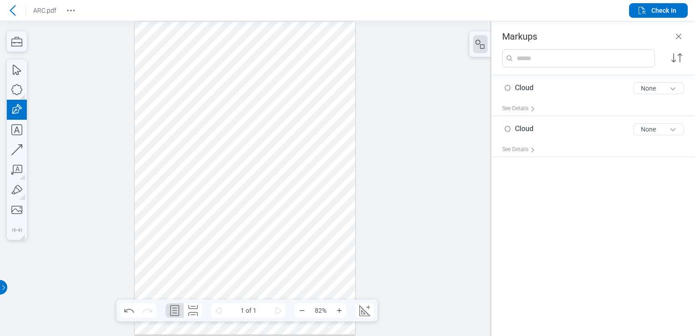
drag, startPoint x: 211, startPoint y: 158, endPoint x: 235, endPoint y: 188, distance: 38.6
click at [235, 188] on div at bounding box center [245, 178] width 221 height 312
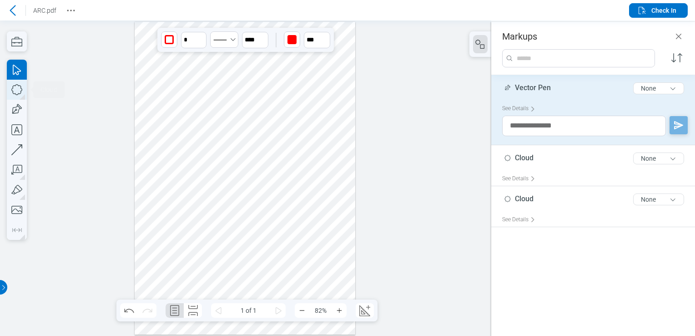
click at [15, 91] on icon "button" at bounding box center [17, 90] width 20 height 20
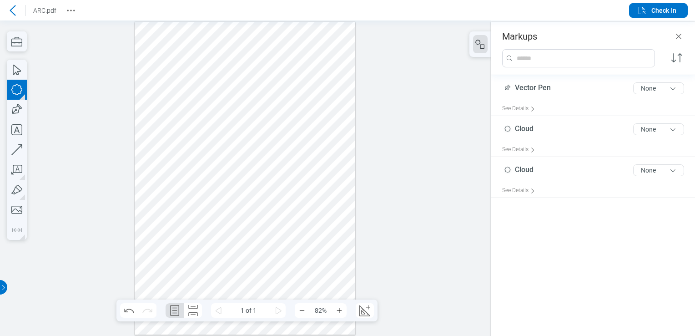
drag, startPoint x: 207, startPoint y: 211, endPoint x: 243, endPoint y: 228, distance: 39.9
click at [243, 228] on div at bounding box center [245, 178] width 221 height 312
drag, startPoint x: 232, startPoint y: 211, endPoint x: 150, endPoint y: 162, distance: 96.3
click at [150, 162] on div at bounding box center [245, 178] width 221 height 312
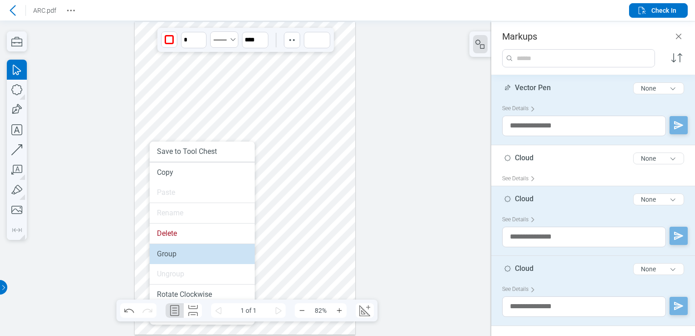
click at [173, 257] on li "Group" at bounding box center [202, 254] width 105 height 20
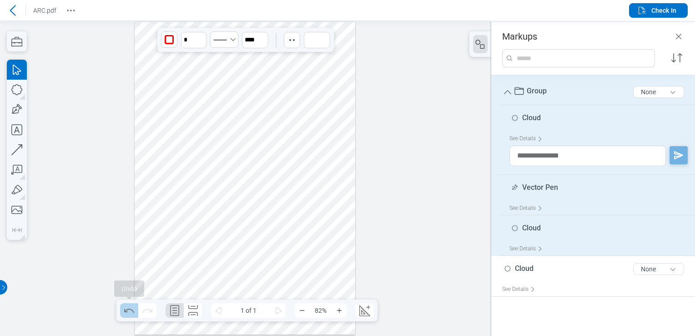
click at [129, 307] on icon "Undo" at bounding box center [129, 310] width 15 height 15
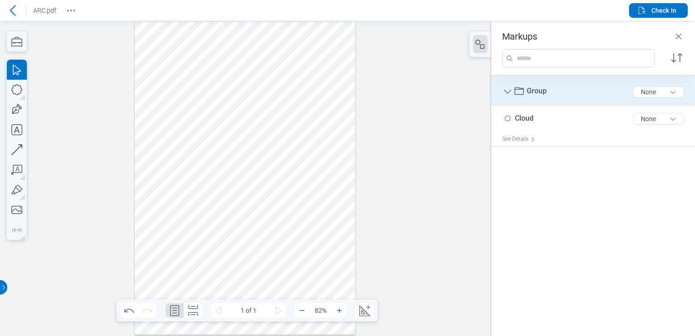
click at [513, 92] on div "Group 5 of 300 characters" at bounding box center [524, 91] width 45 height 11
click at [509, 96] on icon "Group" at bounding box center [507, 91] width 11 height 11
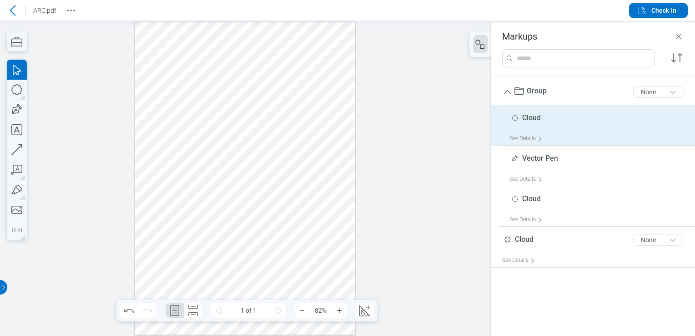
click at [536, 124] on div "Cloud 5 of 300 characters" at bounding box center [600, 120] width 182 height 23
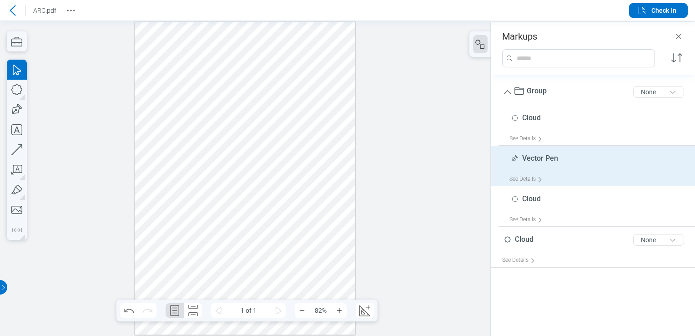
click at [537, 161] on span "Vector Pen" at bounding box center [540, 158] width 36 height 9
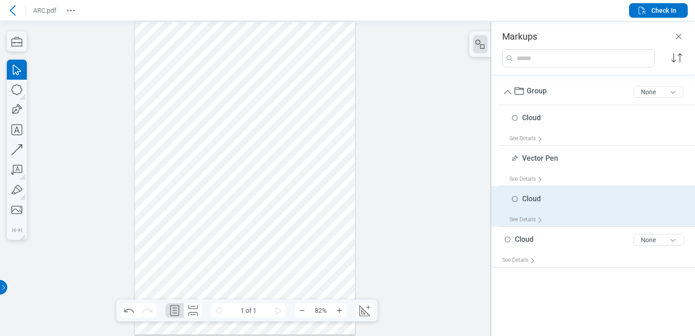
click at [529, 209] on div "Cloud 5 of 300 characters" at bounding box center [600, 201] width 182 height 23
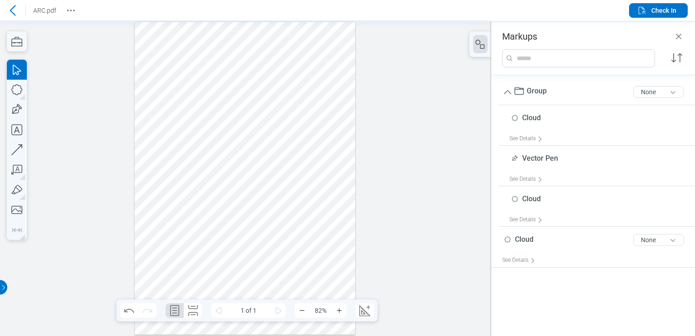
click at [164, 132] on div at bounding box center [245, 178] width 221 height 312
click at [121, 310] on button "Undo" at bounding box center [129, 310] width 18 height 15
click at [129, 312] on icon "Undo" at bounding box center [129, 310] width 15 height 15
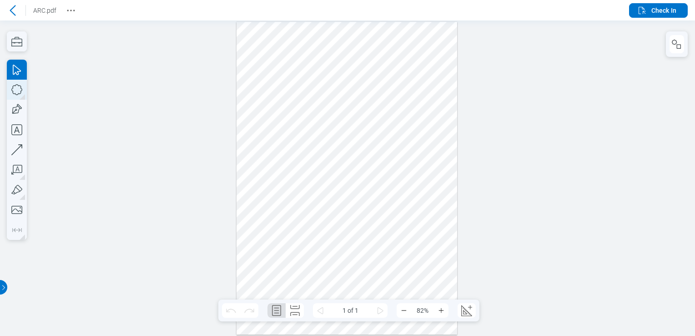
click at [16, 95] on icon "button" at bounding box center [16, 89] width 11 height 11
click at [13, 9] on icon at bounding box center [12, 10] width 11 height 11
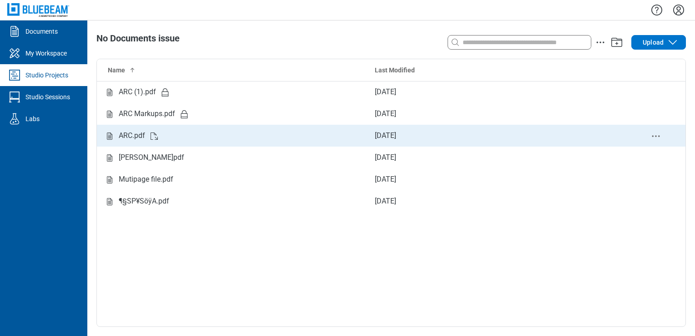
click at [157, 132] on icon "Studio items table" at bounding box center [154, 136] width 11 height 11
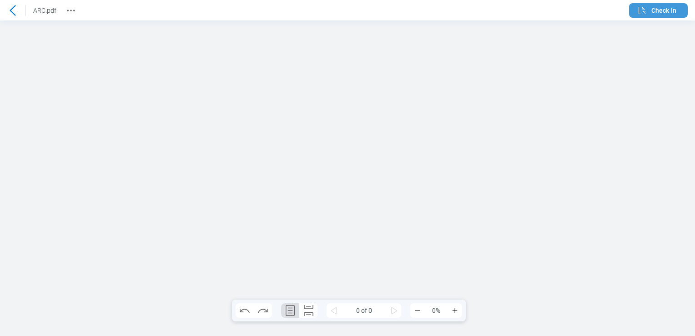
click at [668, 14] on span "Check In" at bounding box center [663, 10] width 25 height 9
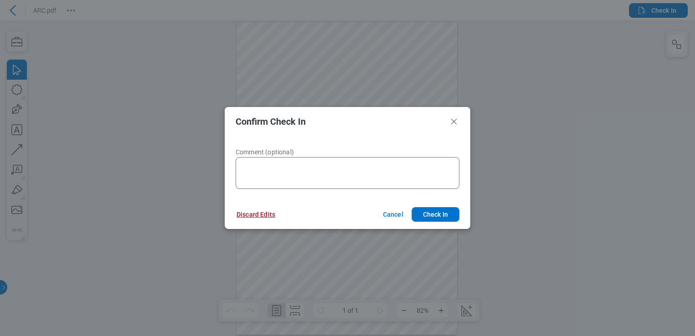
click at [272, 212] on button "Discard Edits" at bounding box center [256, 214] width 60 height 15
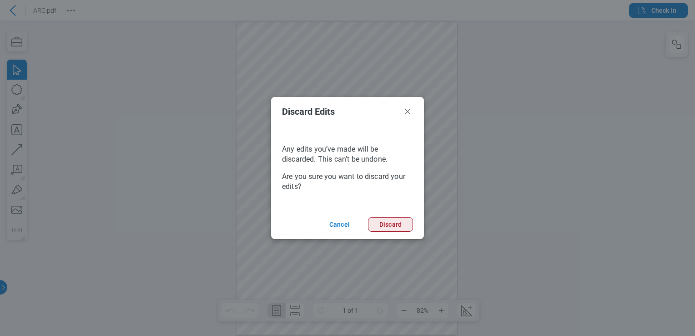
click at [398, 224] on button "Discard" at bounding box center [390, 224] width 45 height 15
